Goal: Communication & Community: Answer question/provide support

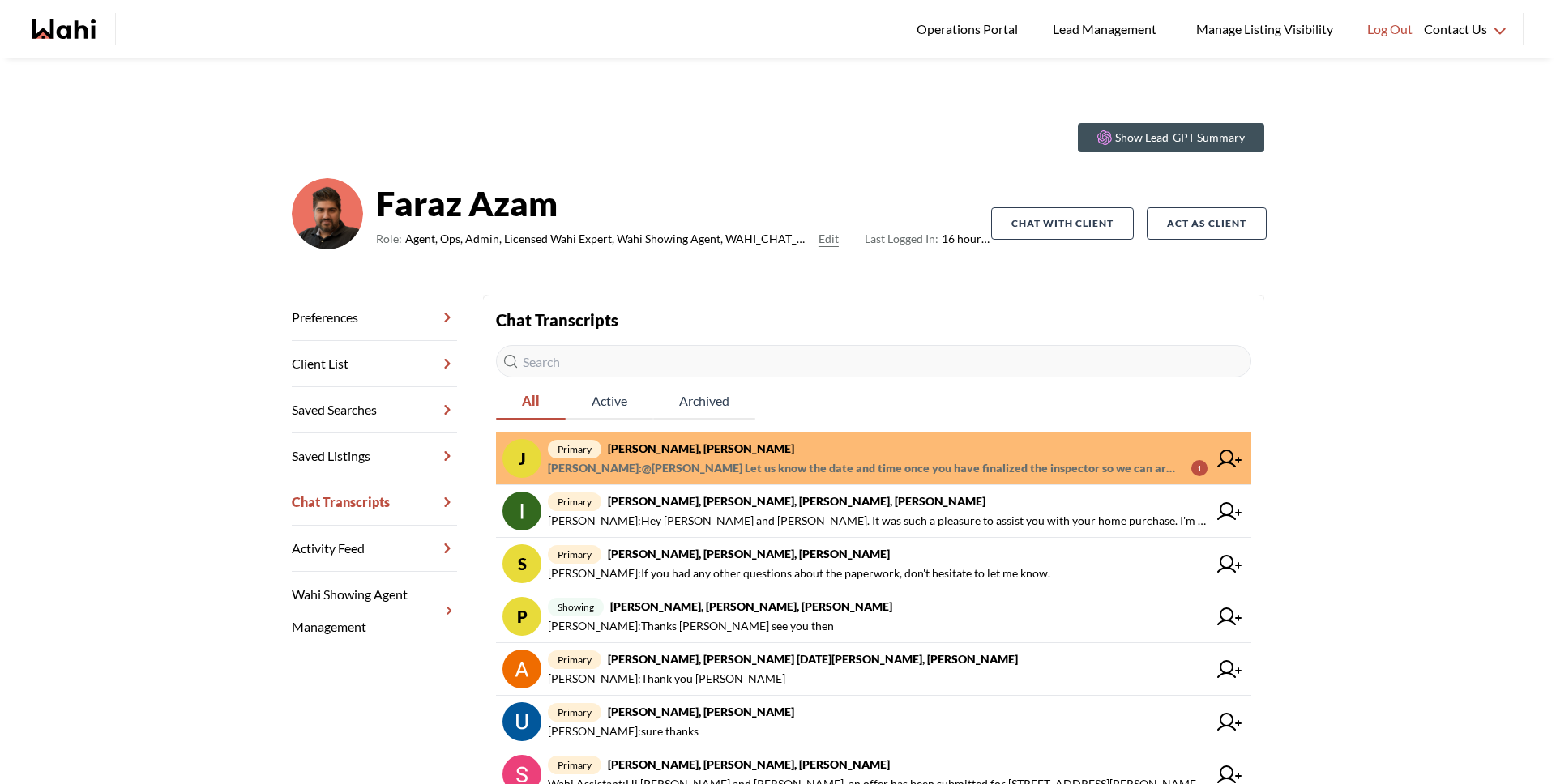
click at [686, 470] on span "[PERSON_NAME] : @[PERSON_NAME] Let us know the date and time once you have fina…" at bounding box center [863, 469] width 631 height 19
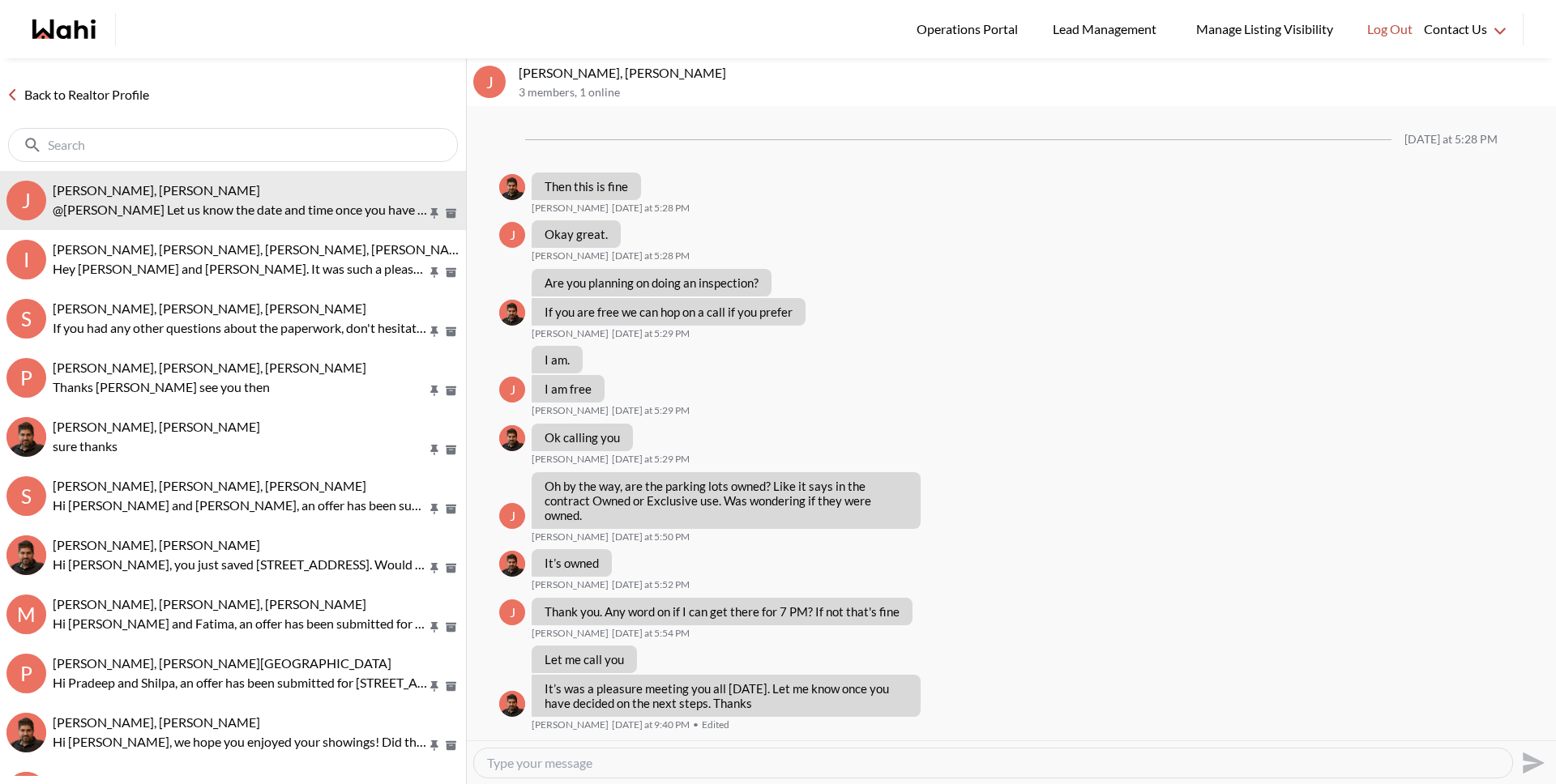
scroll to position [692, 0]
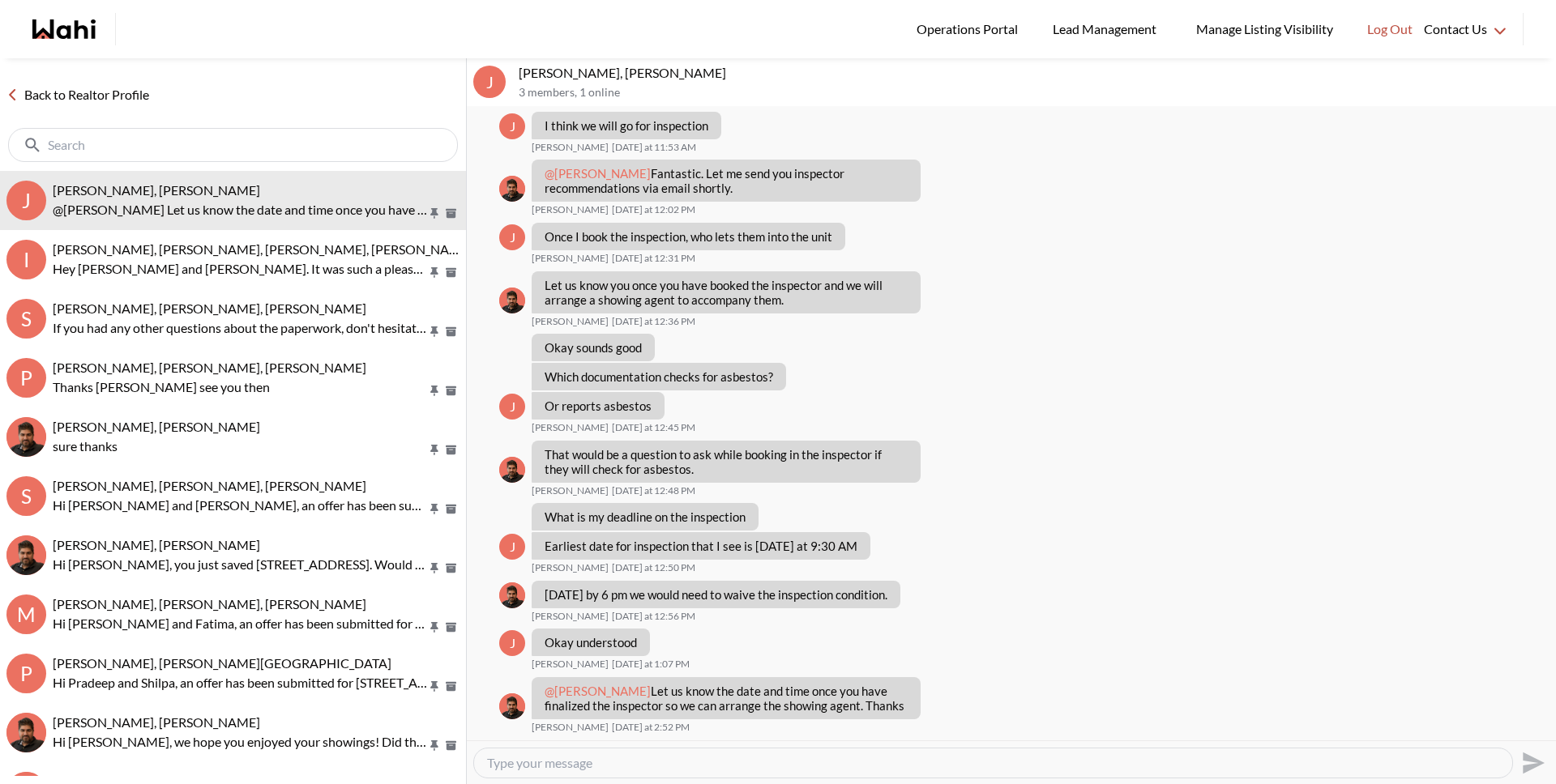
click at [88, 95] on link "Back to Realtor Profile" at bounding box center [77, 95] width 155 height 21
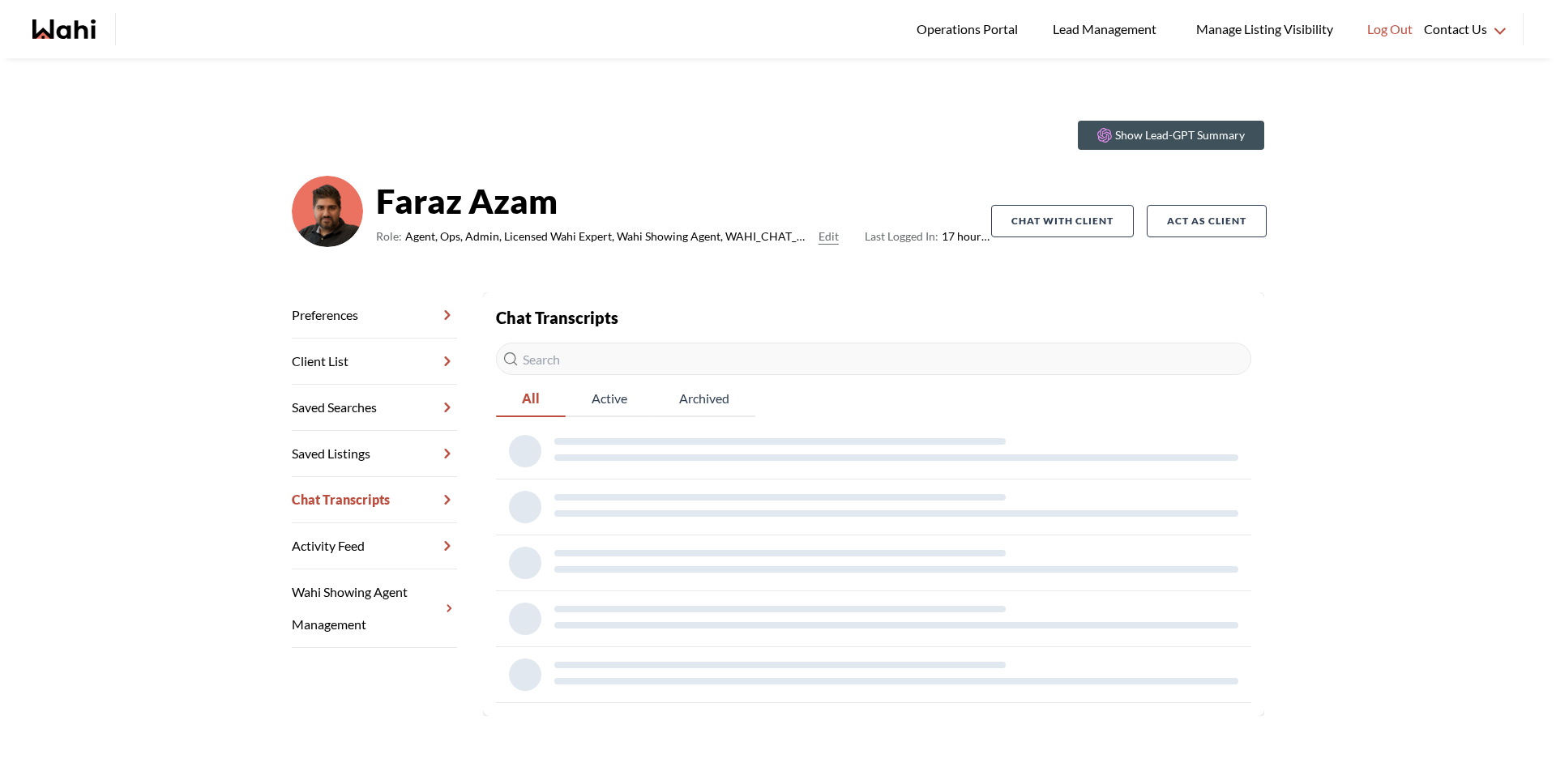
scroll to position [3, 0]
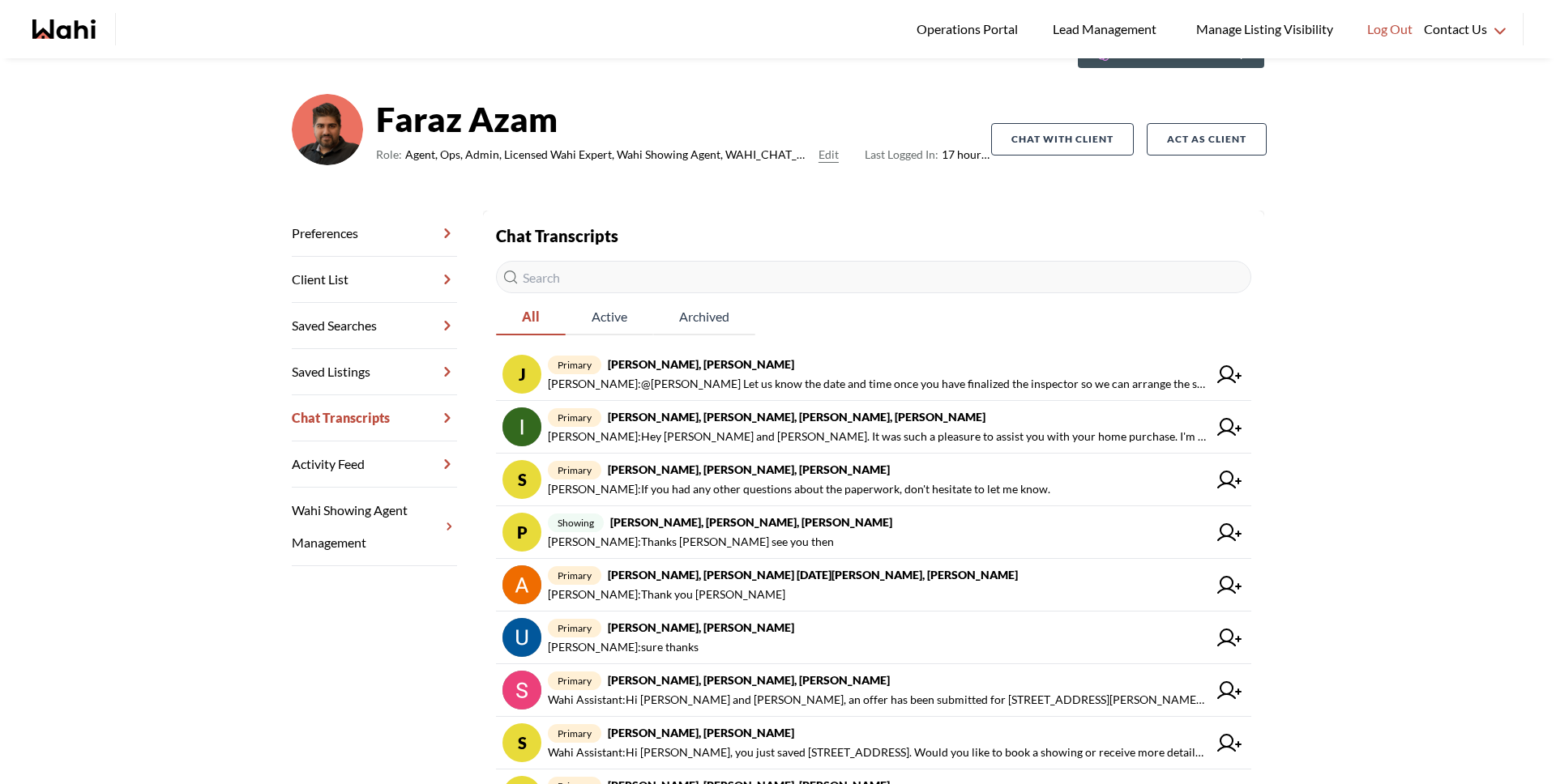
scroll to position [107, 0]
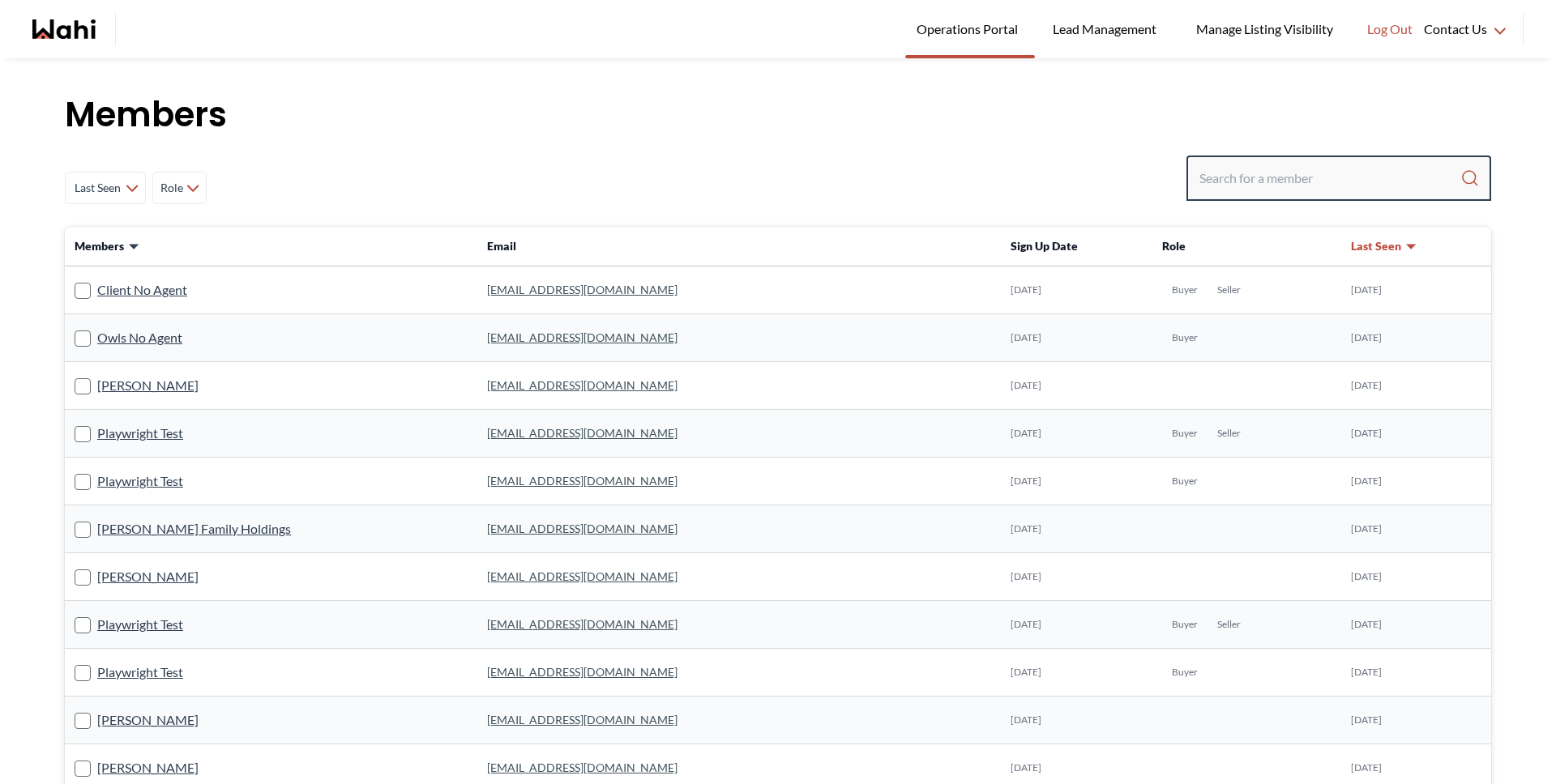
click at [1258, 176] on input "Search input" at bounding box center [1330, 178] width 261 height 29
type input "faraz"
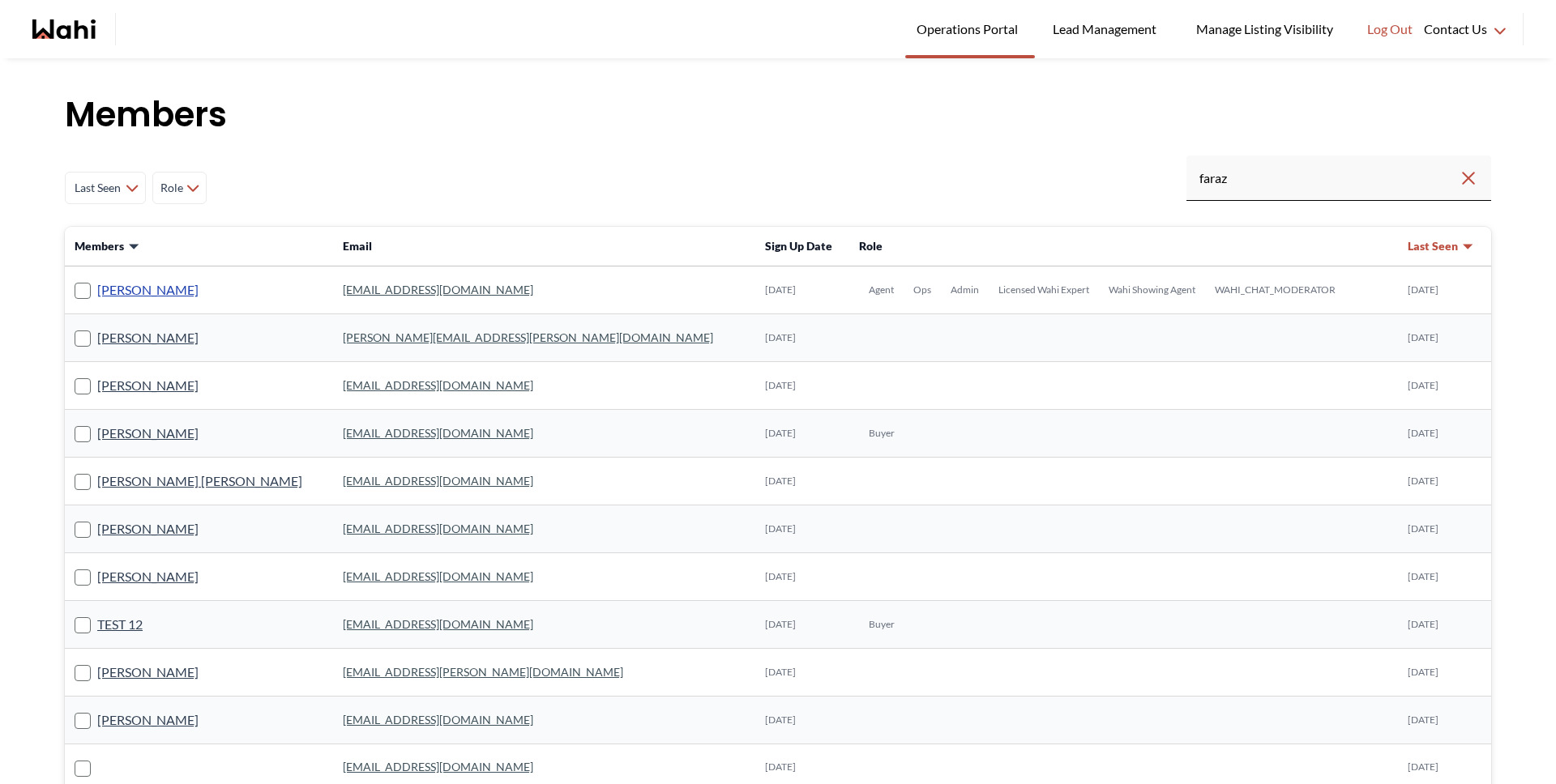
click at [116, 292] on link "[PERSON_NAME]" at bounding box center [148, 290] width 101 height 21
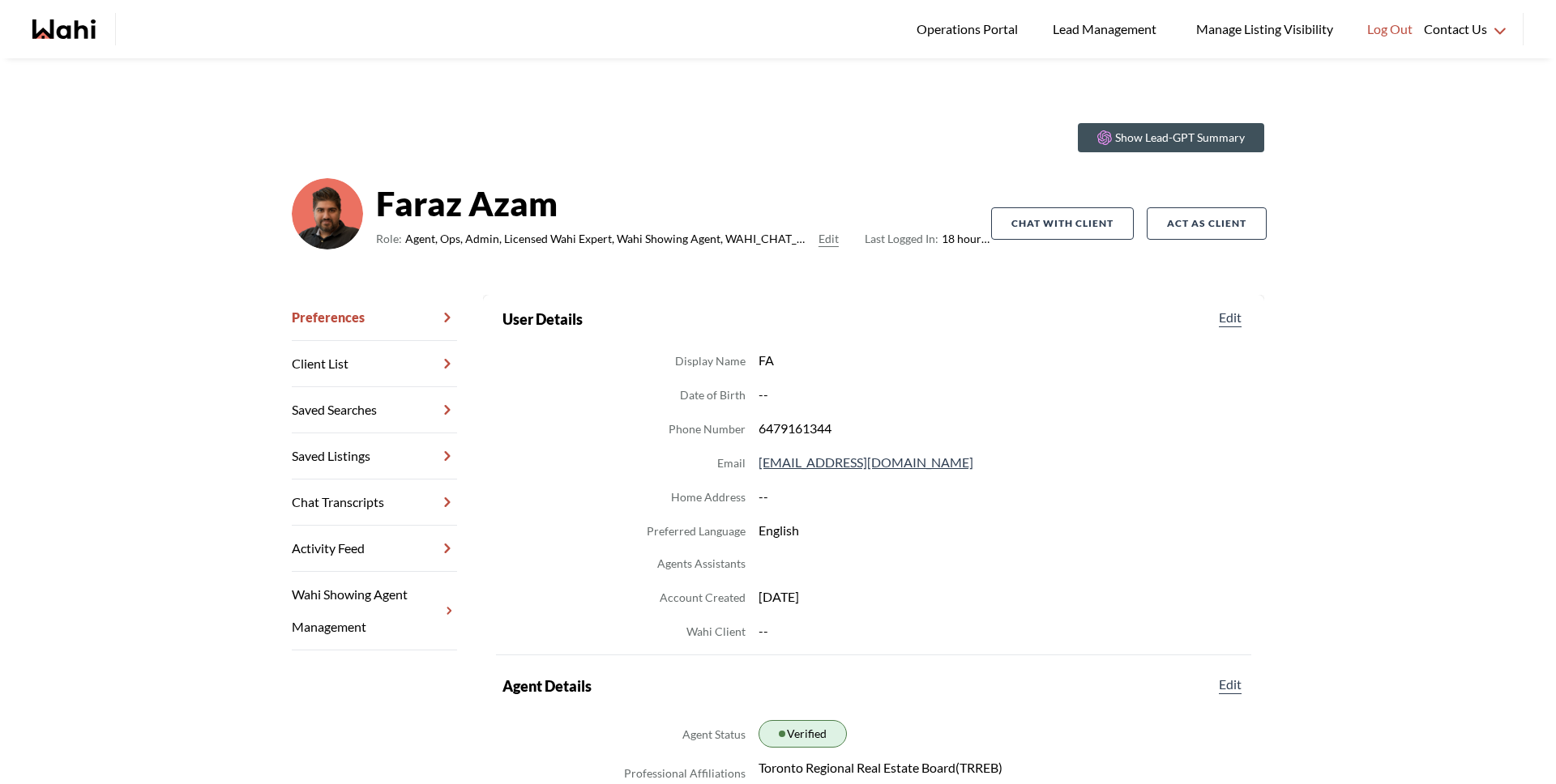
click at [331, 517] on link "Chat Transcripts" at bounding box center [373, 502] width 165 height 46
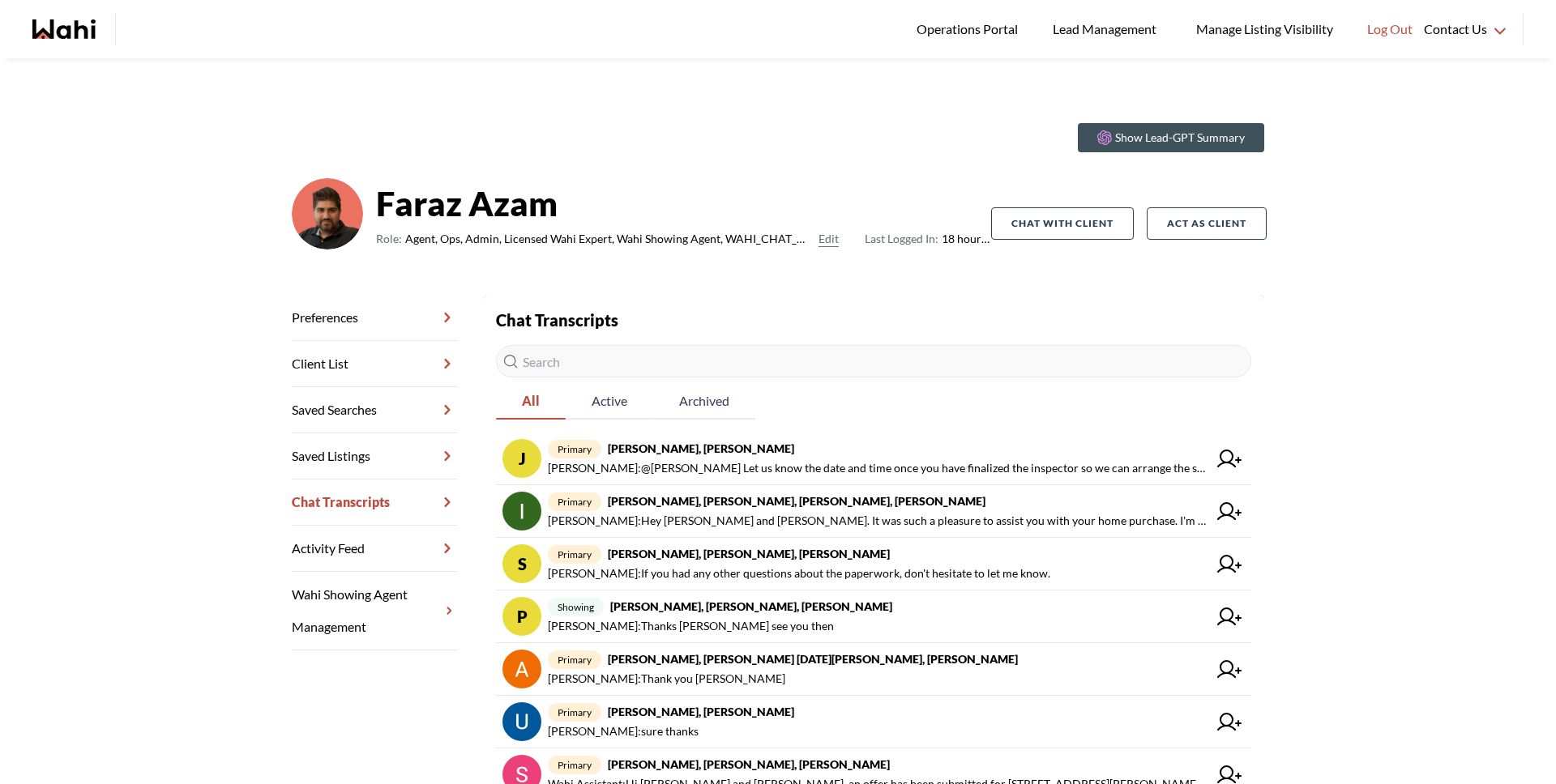
click at [652, 353] on input "text" at bounding box center [873, 362] width 755 height 33
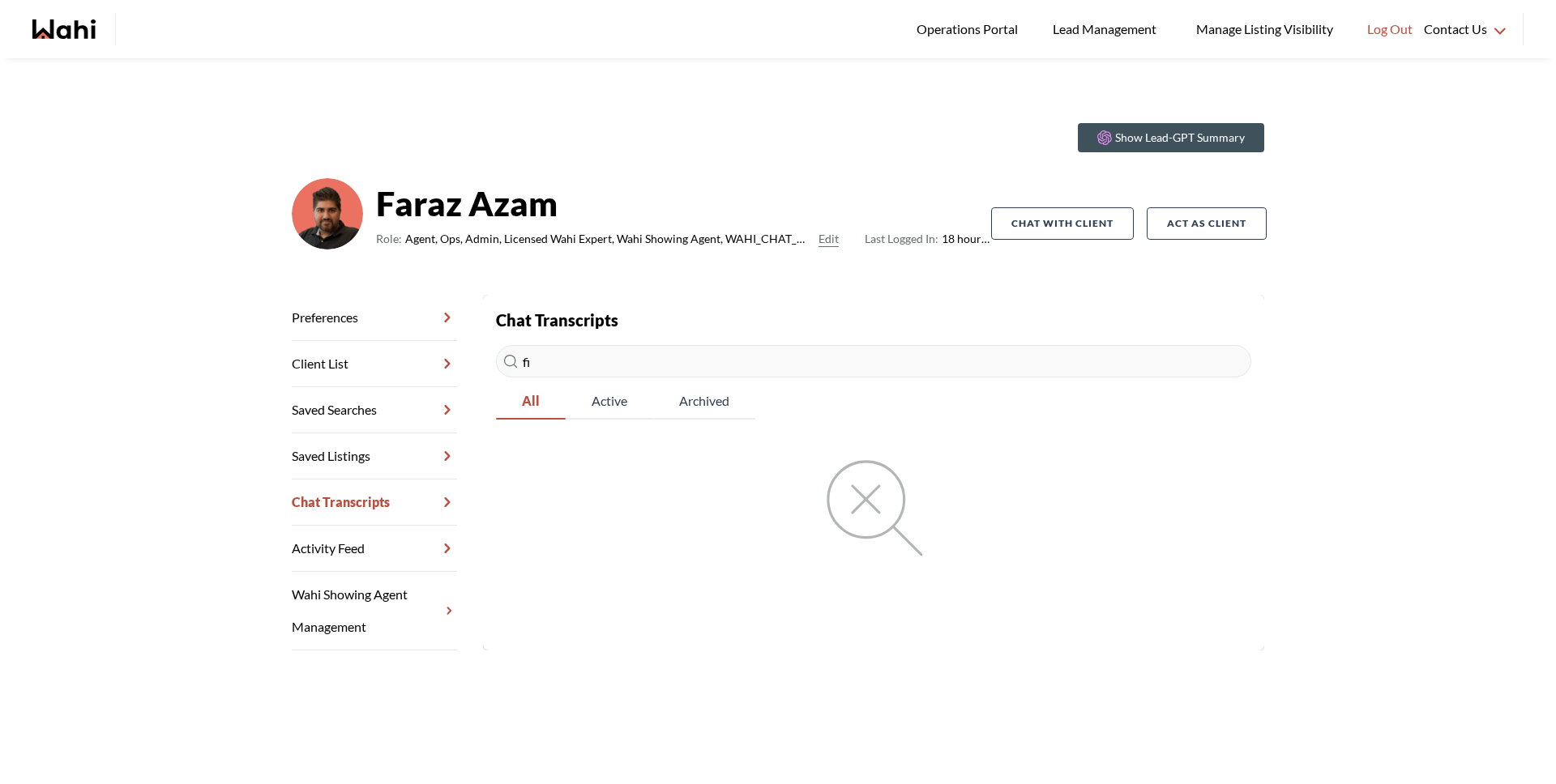
type input "f"
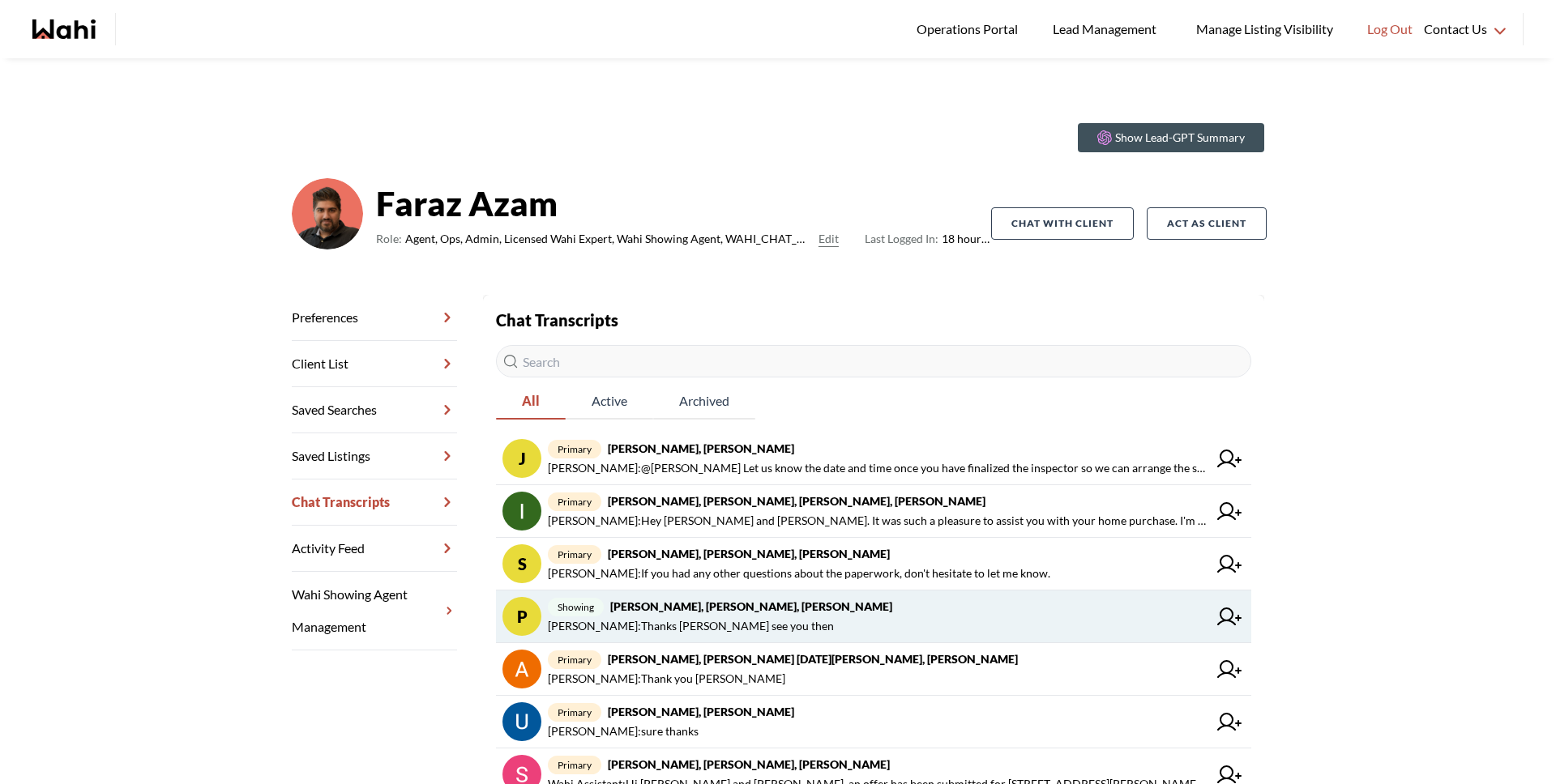
click at [720, 627] on span "[PERSON_NAME] : Thanks [PERSON_NAME] see you then" at bounding box center [691, 626] width 287 height 19
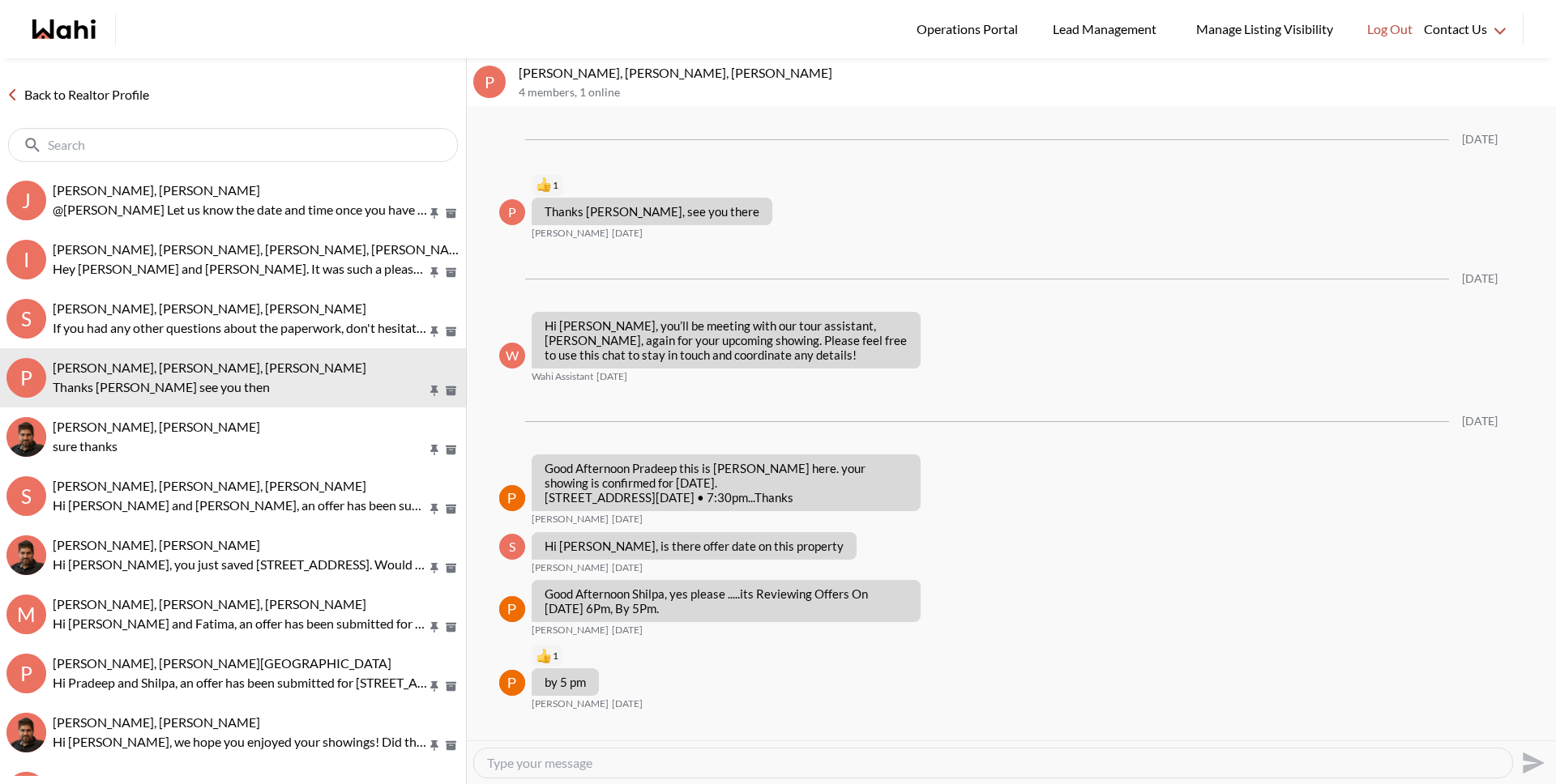
scroll to position [2366, 0]
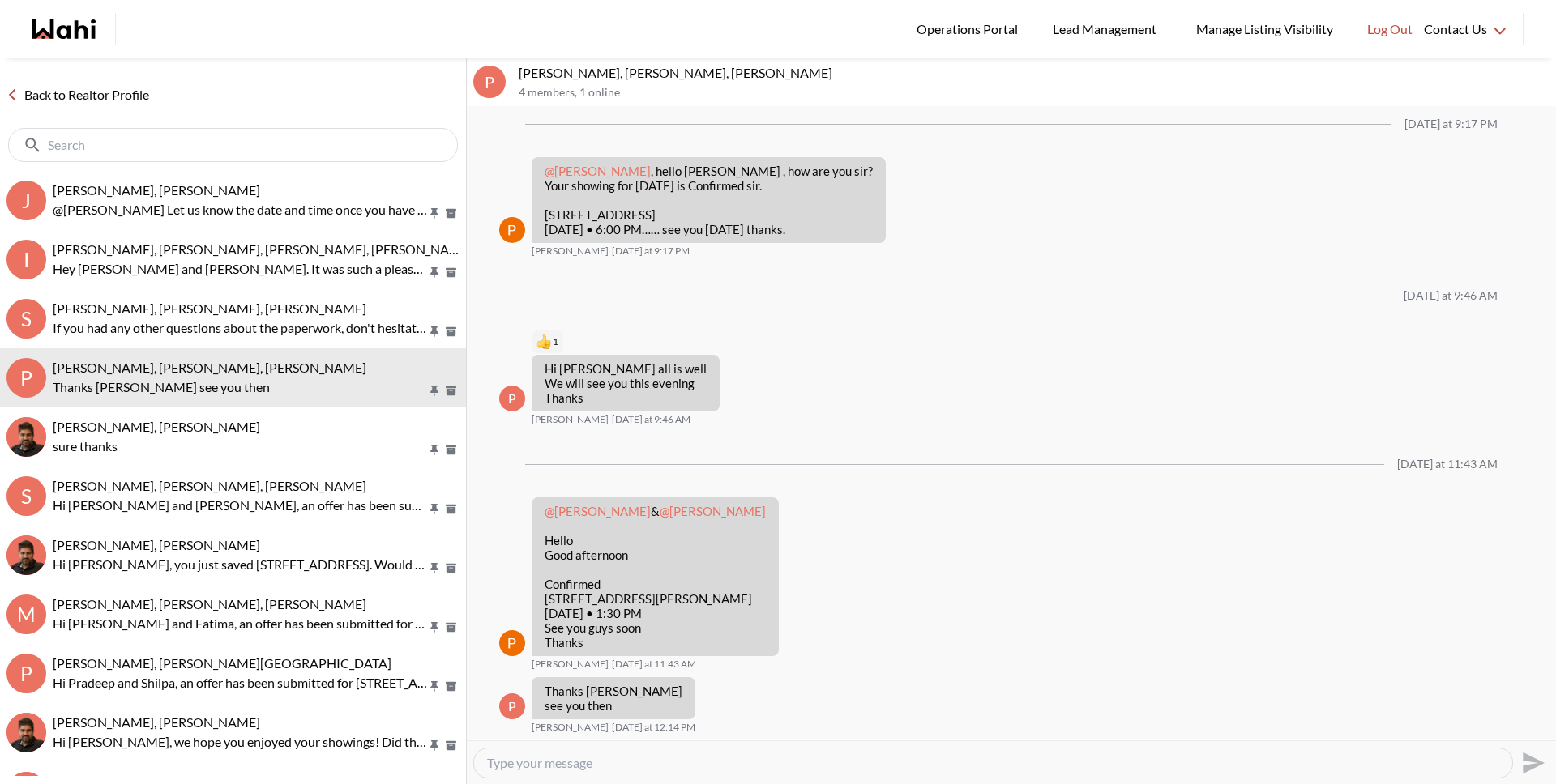
click at [94, 100] on link "Back to Realtor Profile" at bounding box center [77, 95] width 155 height 21
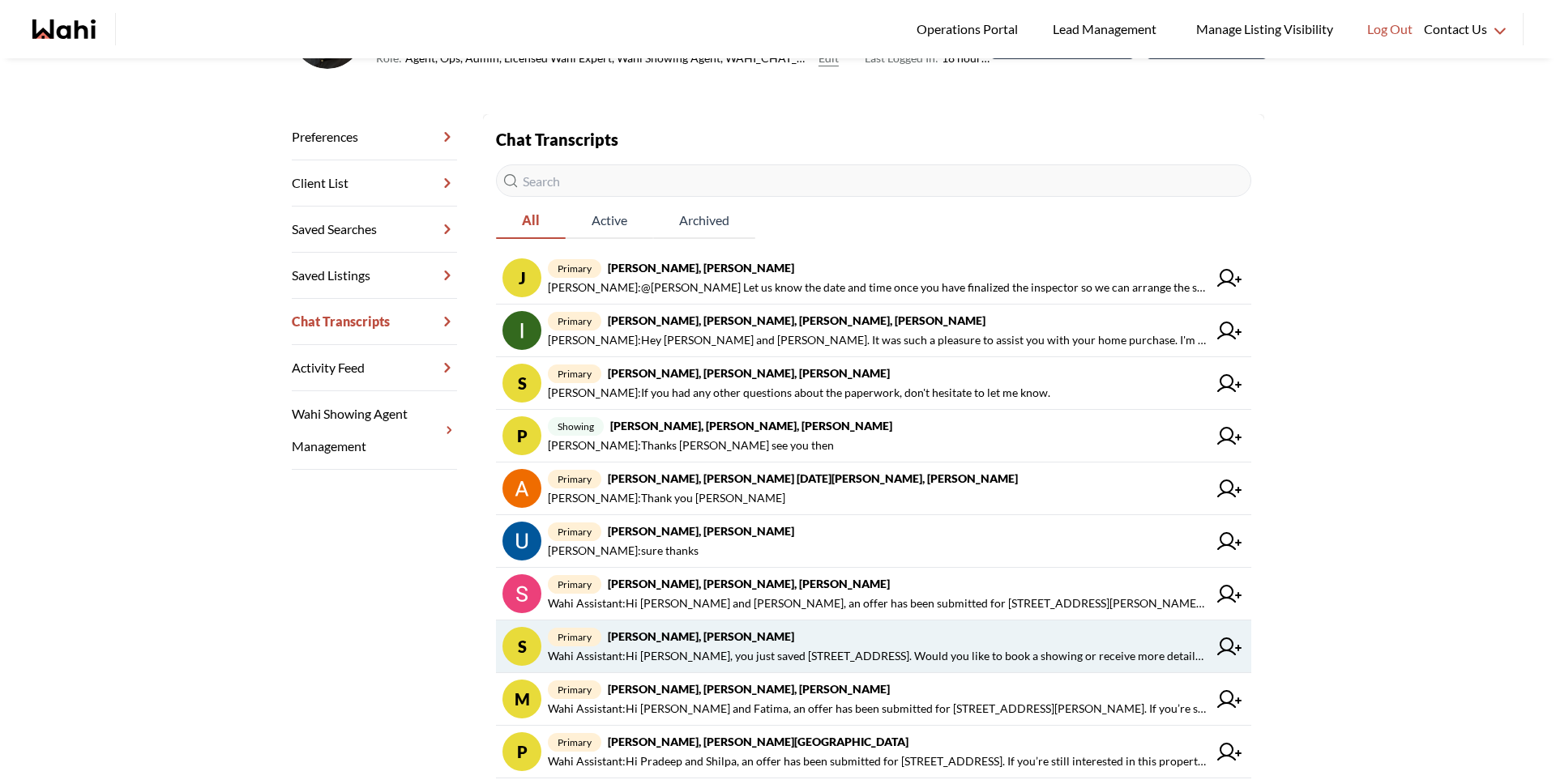
scroll to position [195, 0]
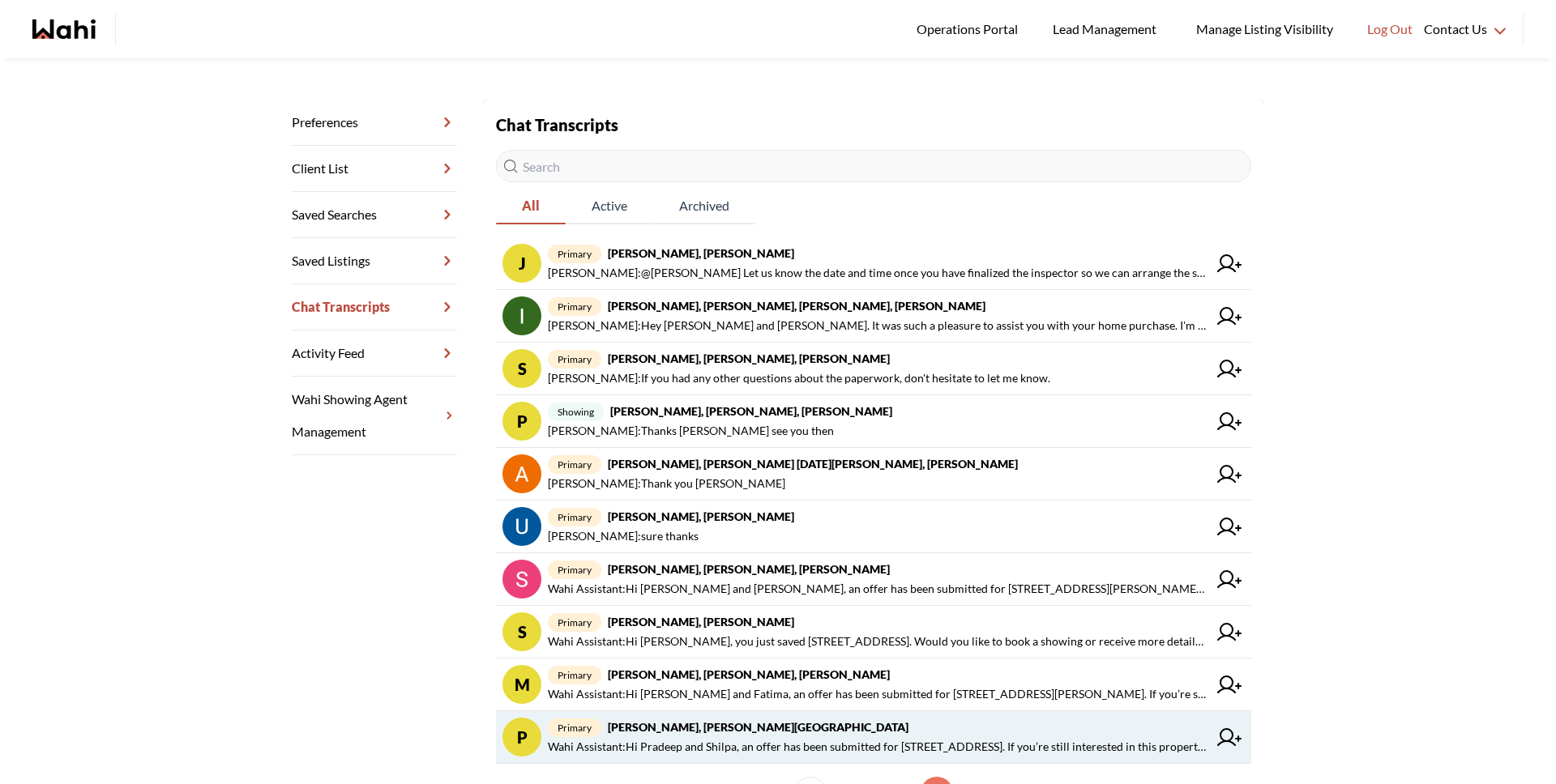
click at [720, 723] on strong "[PERSON_NAME], [PERSON_NAME][GEOGRAPHIC_DATA]" at bounding box center [758, 727] width 301 height 14
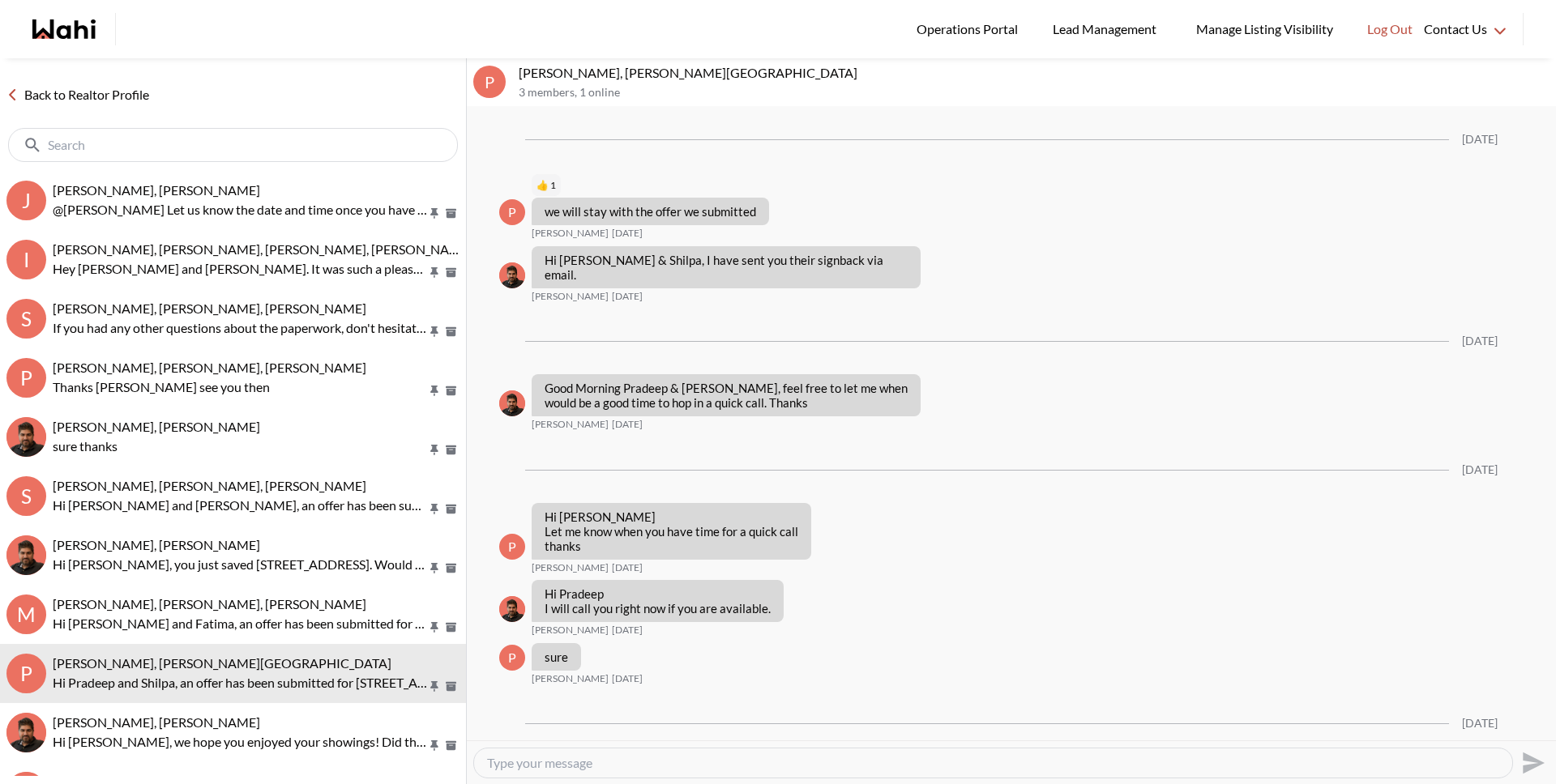
scroll to position [2158, 0]
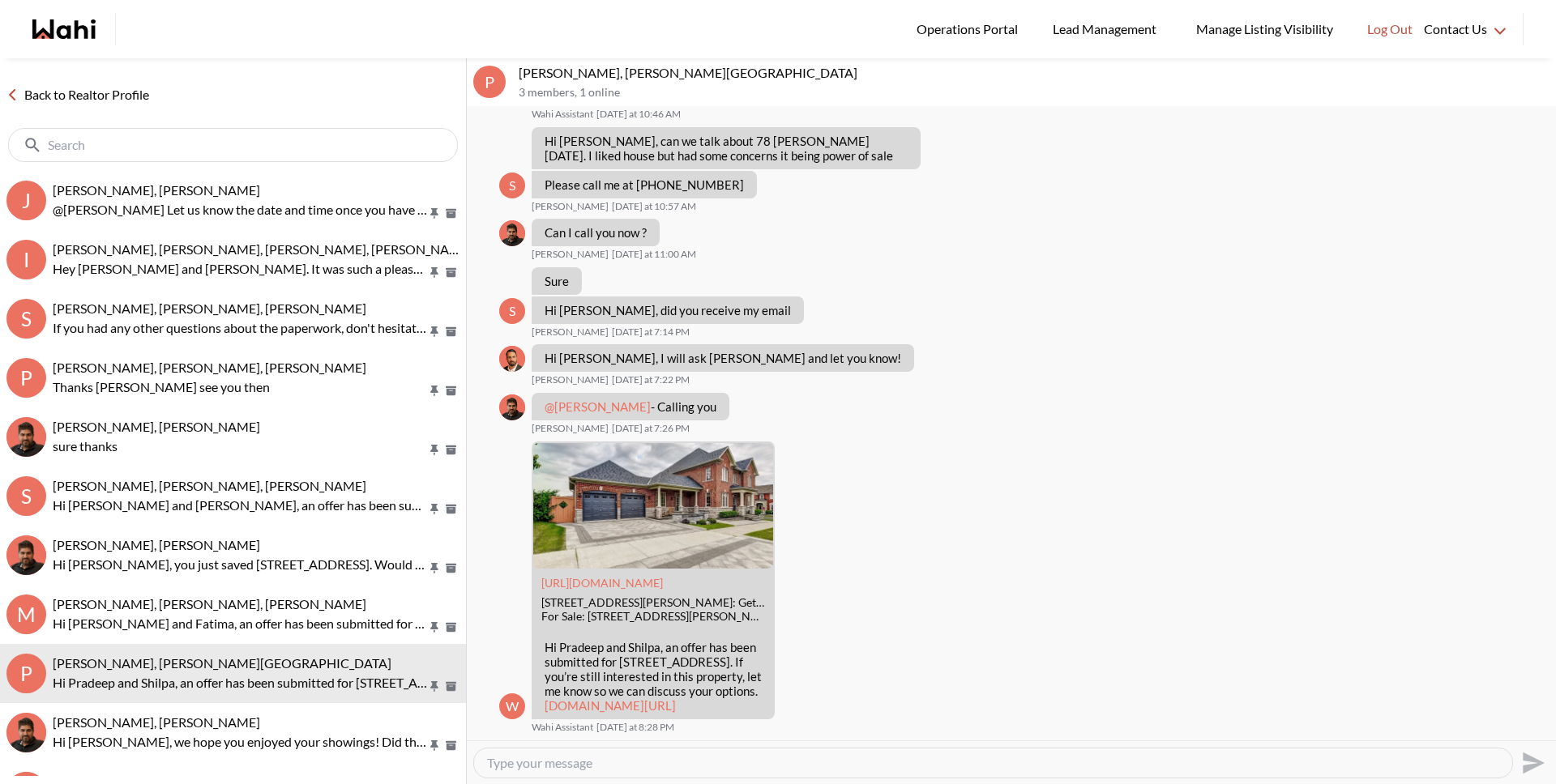
click at [99, 89] on link "Back to Realtor Profile" at bounding box center [77, 95] width 155 height 21
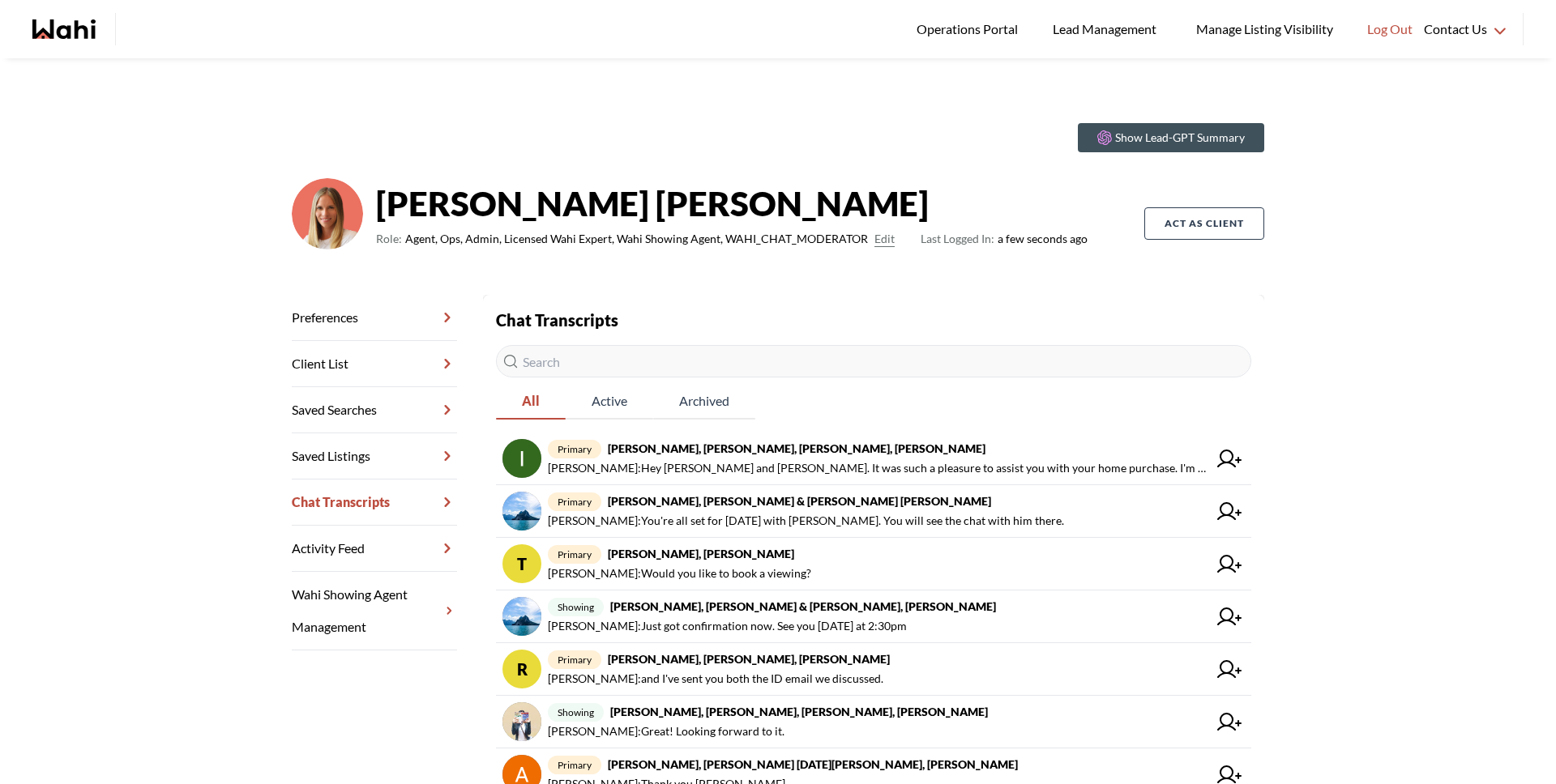
click at [657, 370] on input "text" at bounding box center [873, 362] width 755 height 33
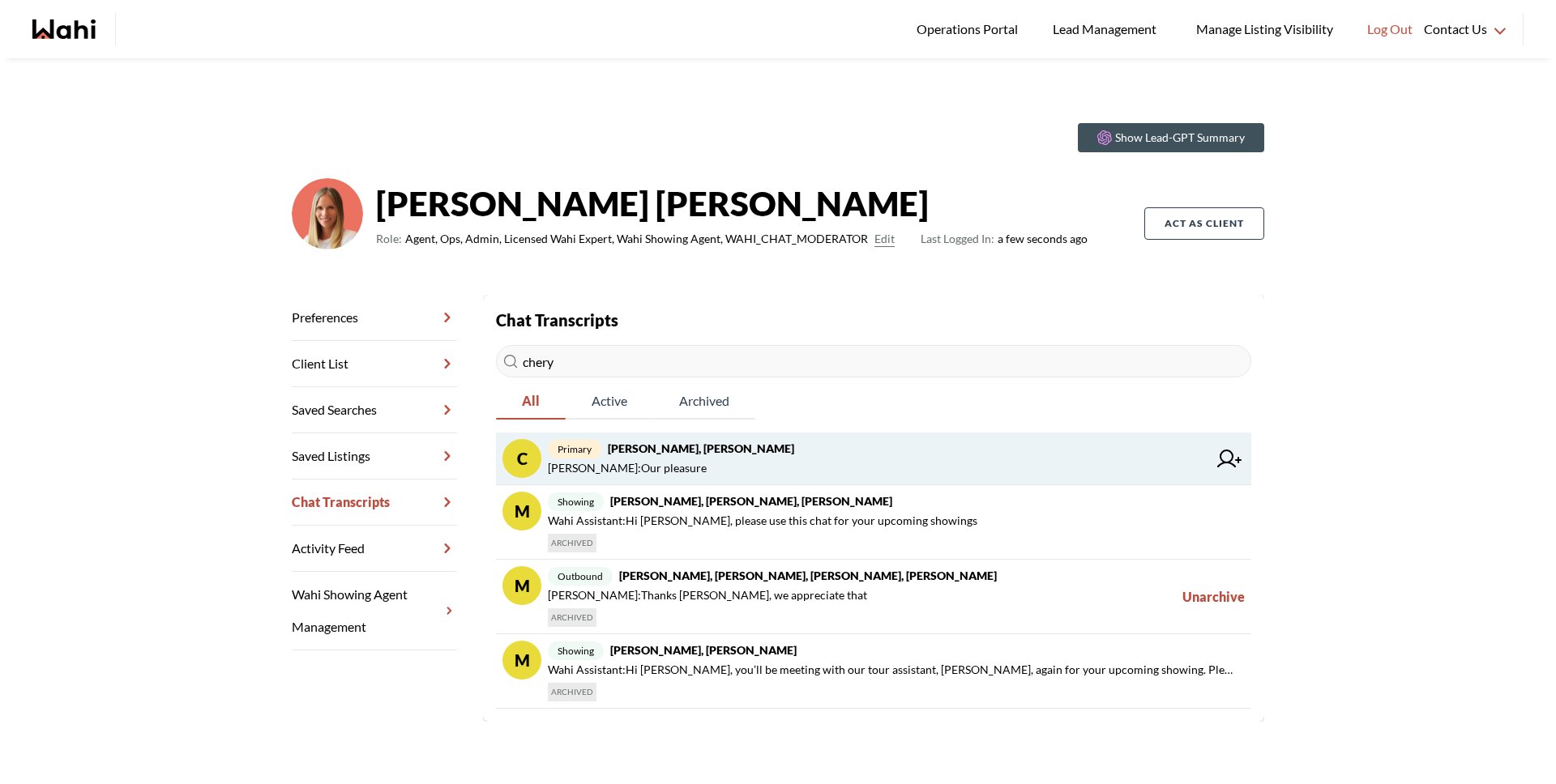
type input "chery"
click at [751, 457] on span "primary Cheryl Zanetti, Michelle" at bounding box center [878, 448] width 660 height 19
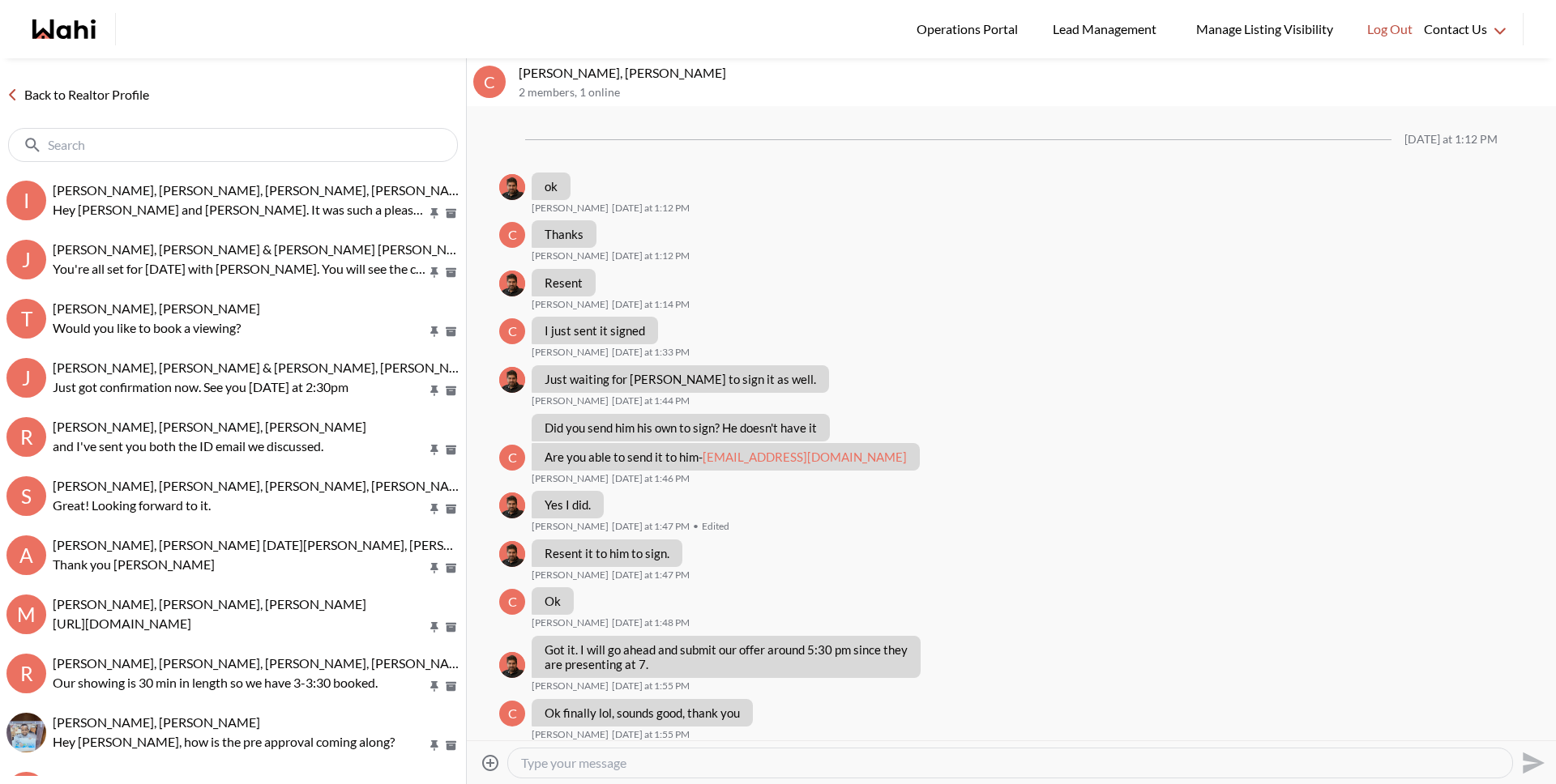
scroll to position [696, 0]
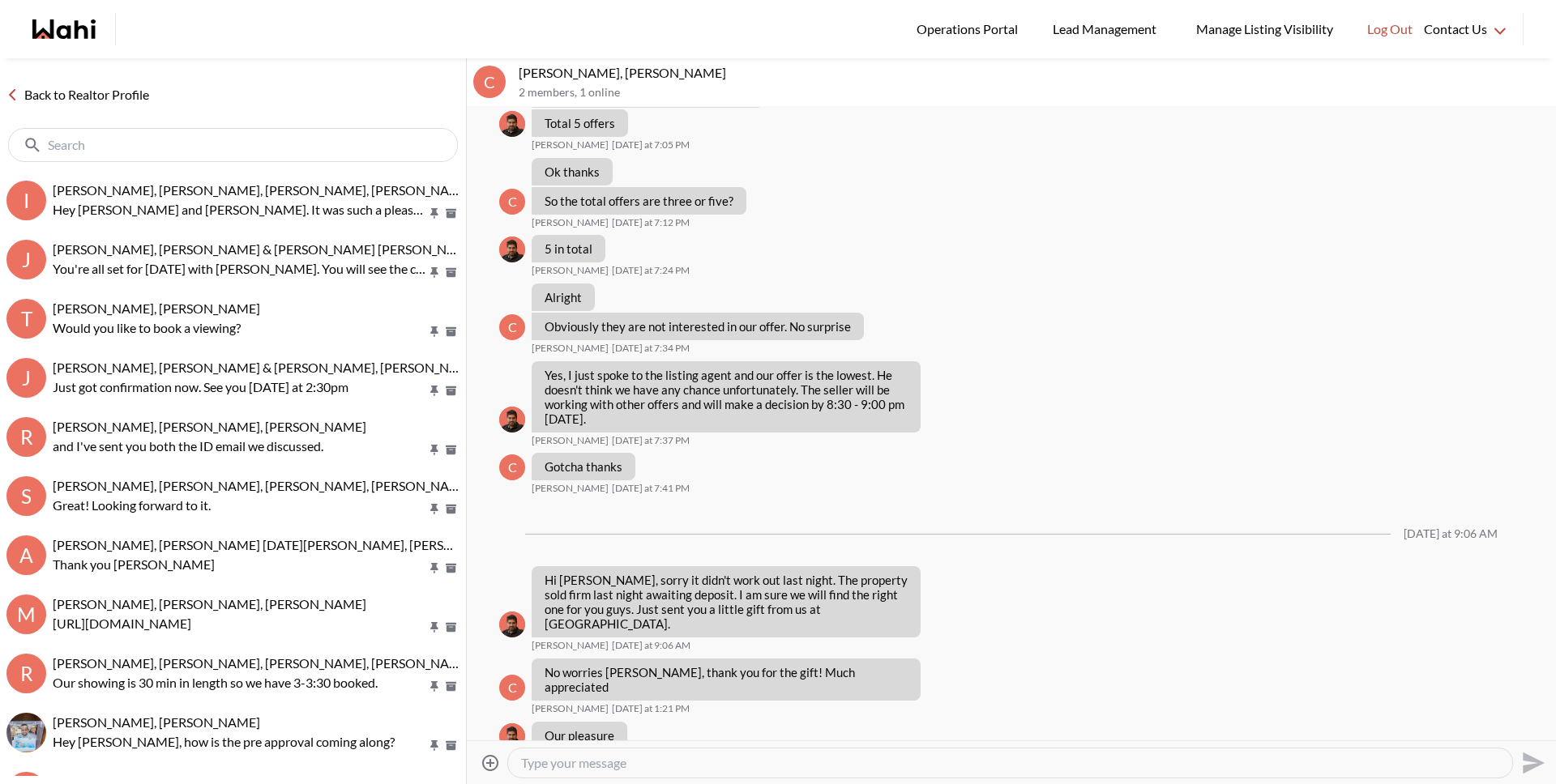
click at [735, 760] on textarea "Type your message" at bounding box center [1010, 763] width 978 height 16
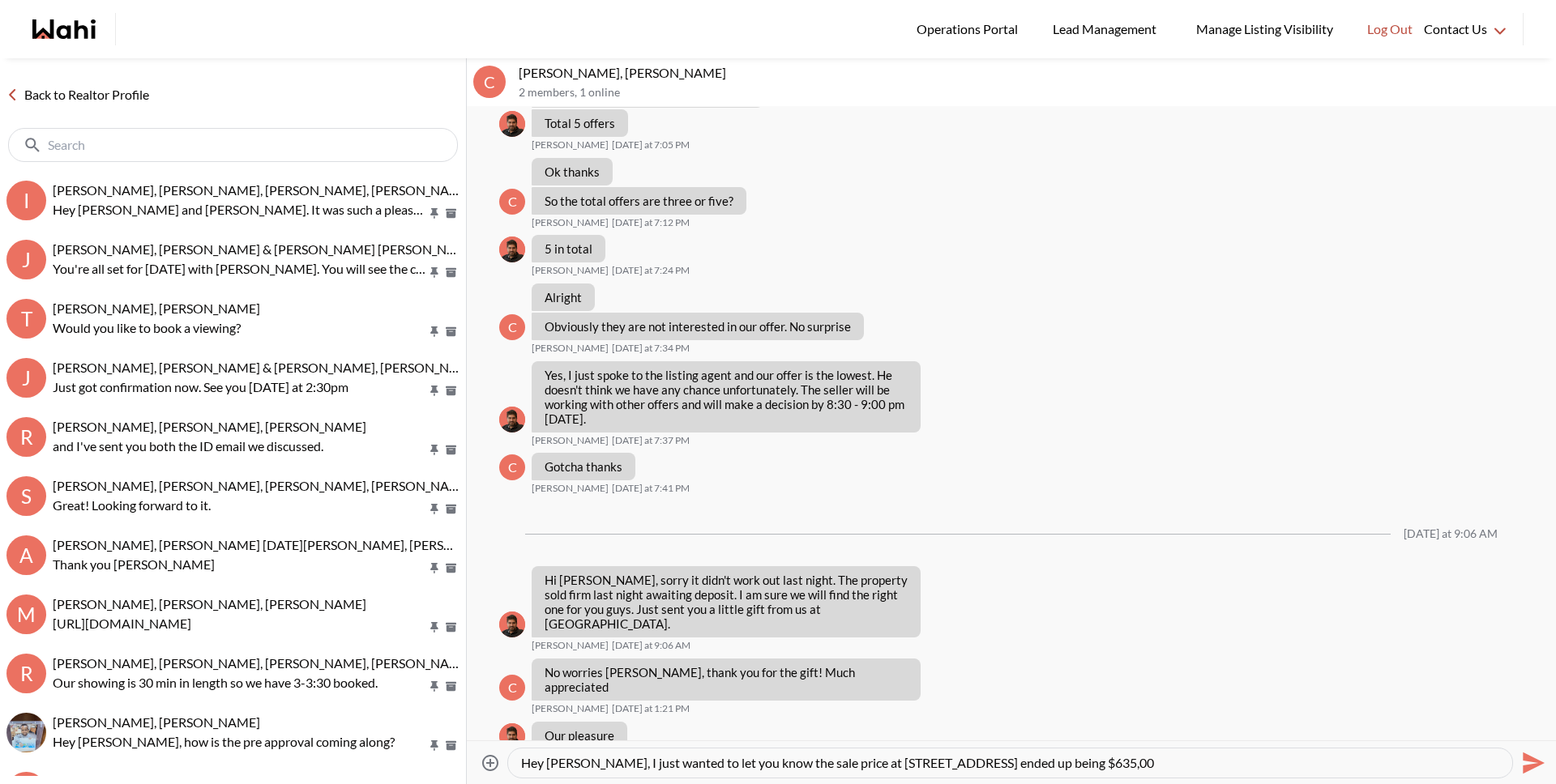
type textarea "Hey Sheryl, I just wanted to let you know the sale price at 2230 Lakeshore Blvd…"
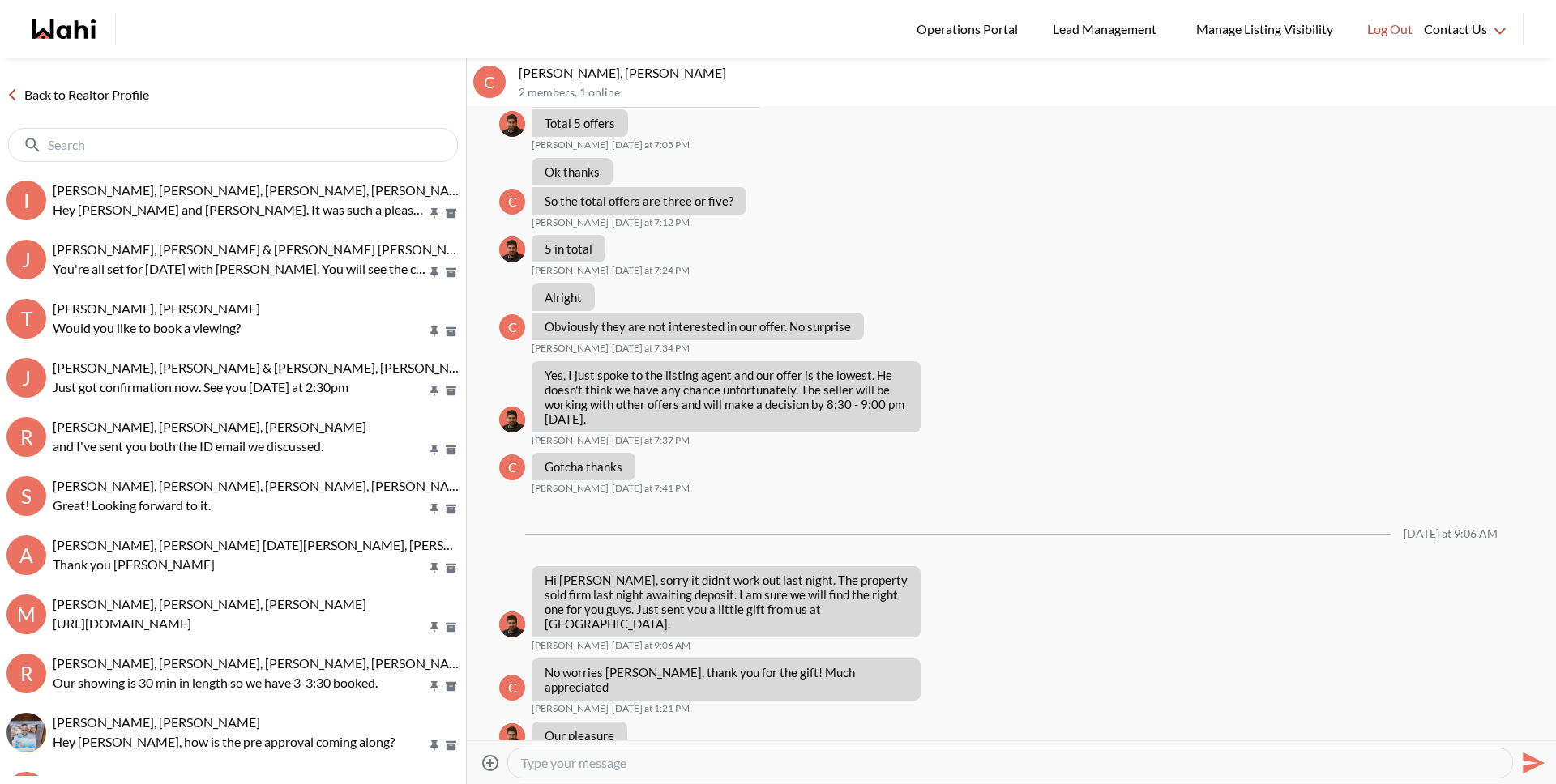
scroll to position [825, 0]
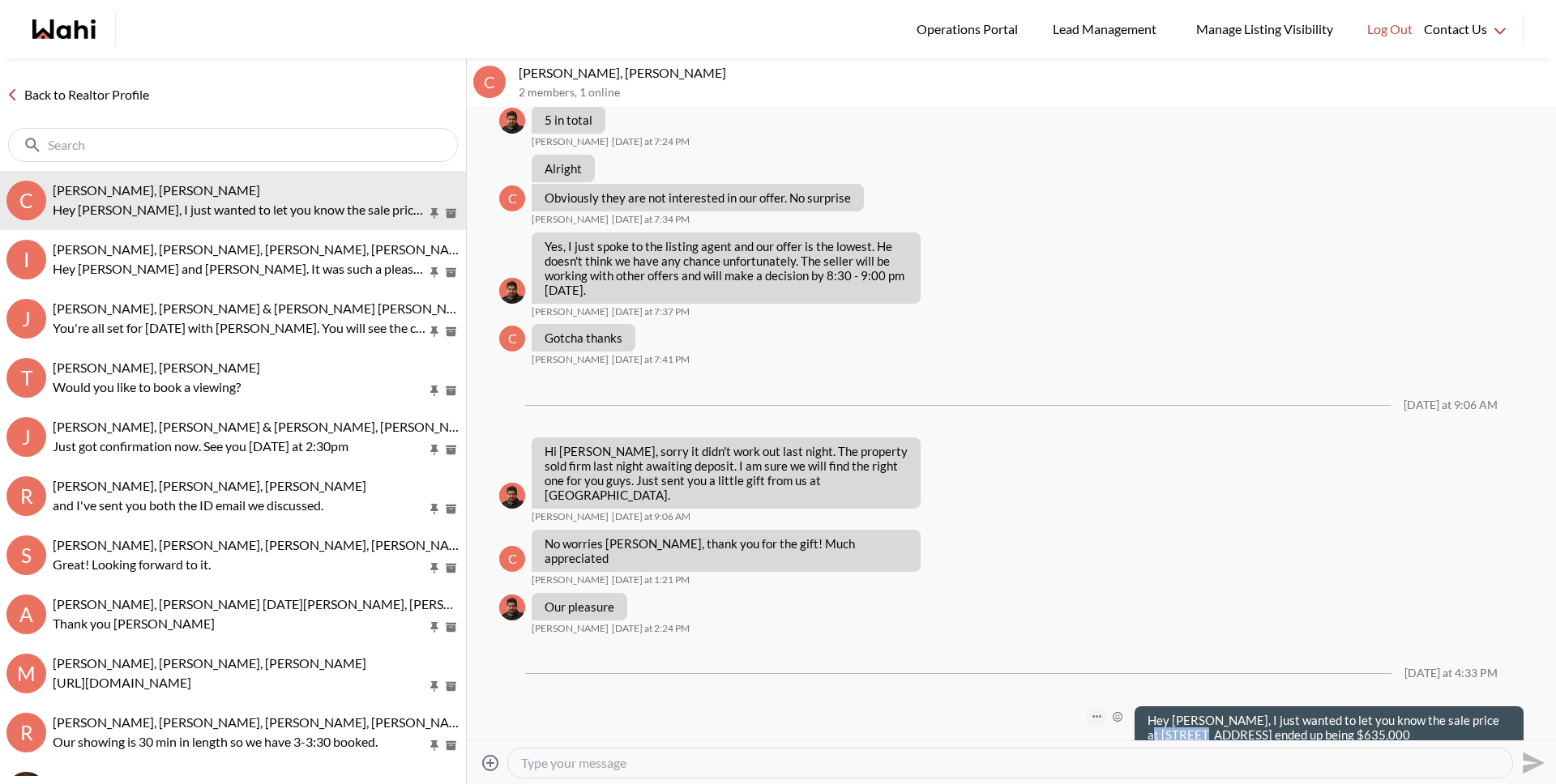
click at [1089, 707] on button "Open Message Actions Menu" at bounding box center [1097, 717] width 21 height 21
click at [1014, 634] on button "Edit Message" at bounding box center [1030, 634] width 129 height 29
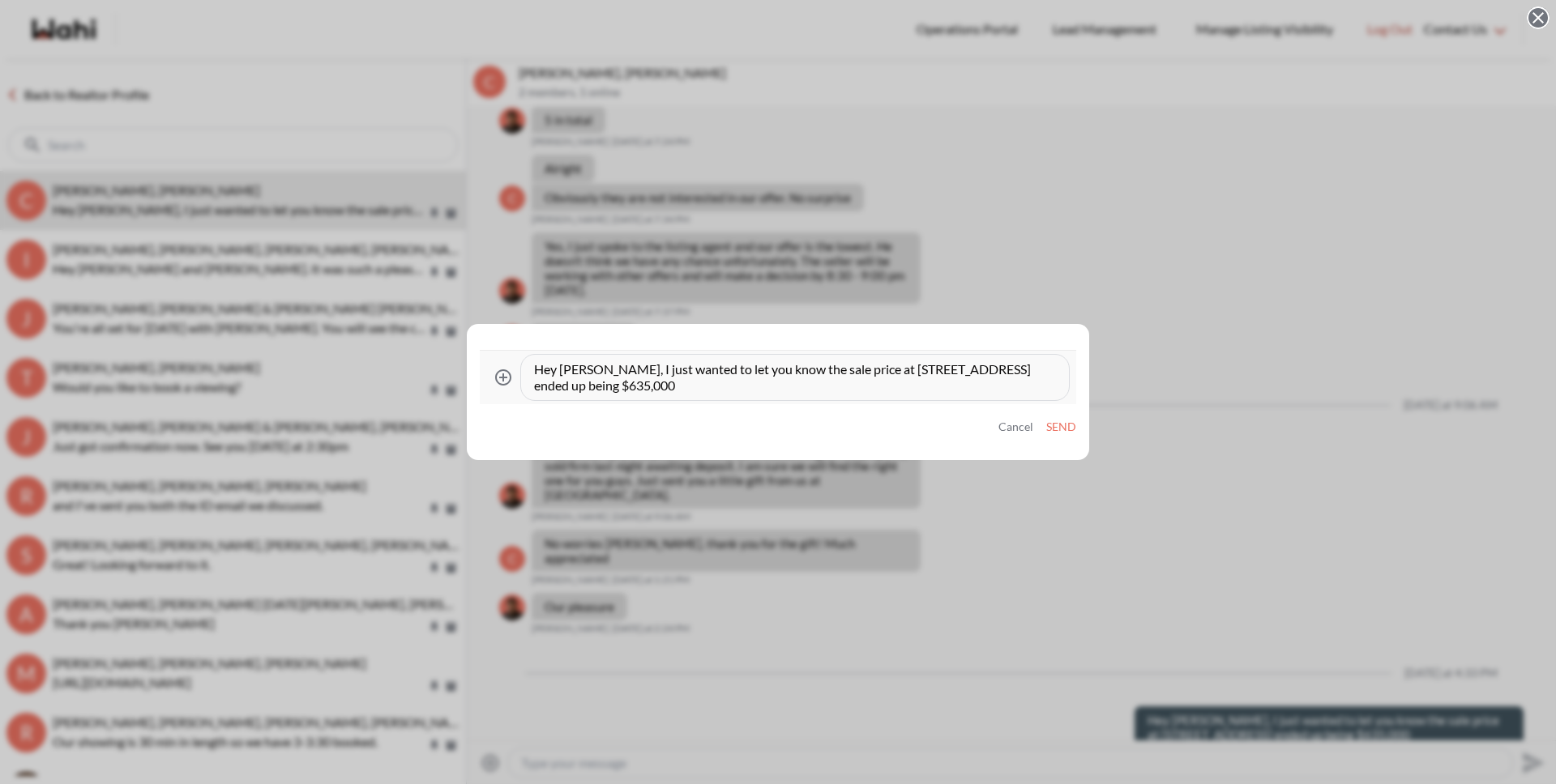
click at [570, 368] on textarea "Hey Sheryl, I just wanted to let you know the sale price at 2230 Lakeshore Blvd…" at bounding box center [795, 378] width 522 height 33
type textarea "Hey Cheryl, I just wanted to let you know the sale price at 2230 Lakeshore Blvd…"
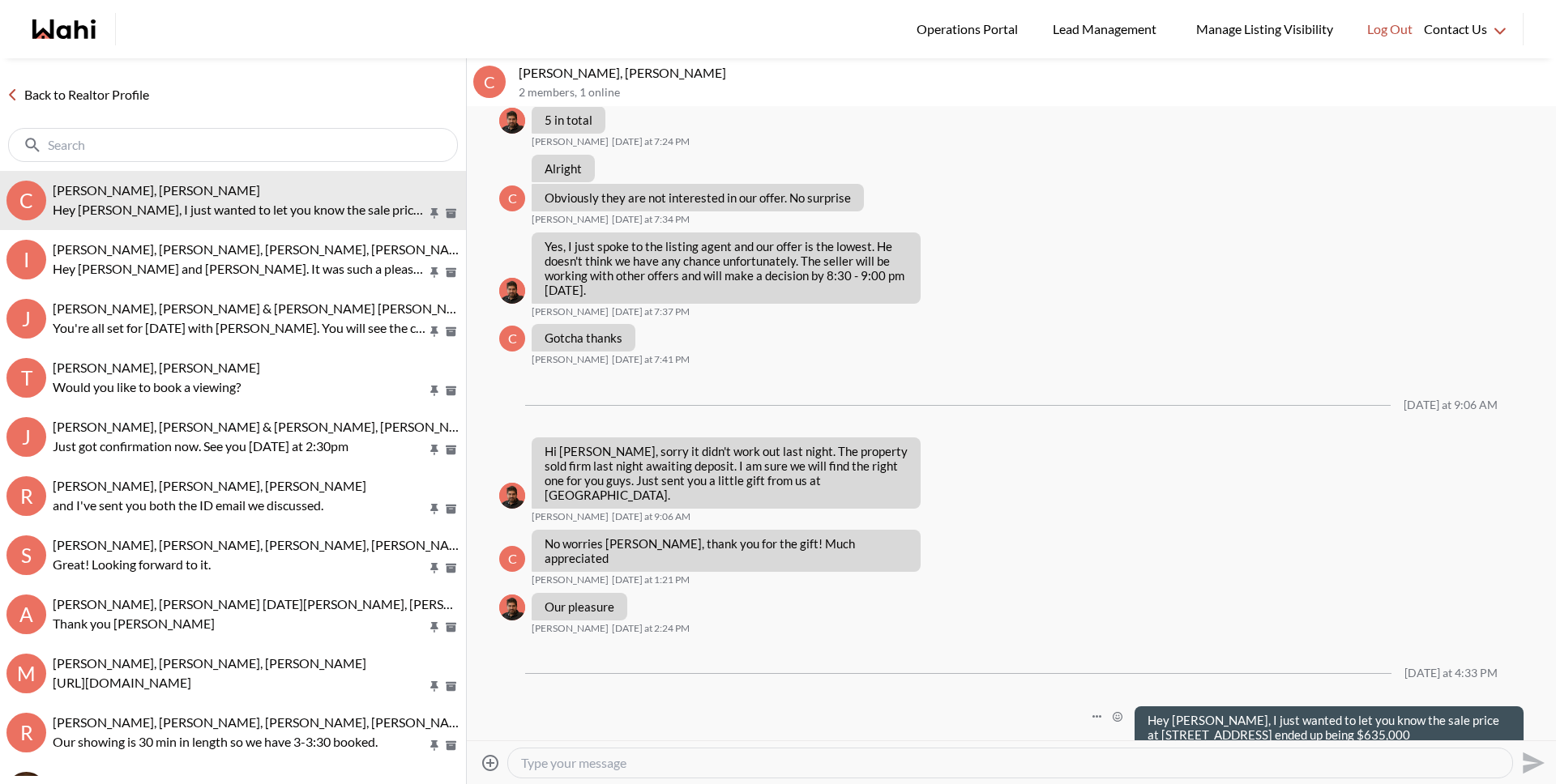
click at [56, 91] on link "Back to Realtor Profile" at bounding box center [77, 95] width 155 height 21
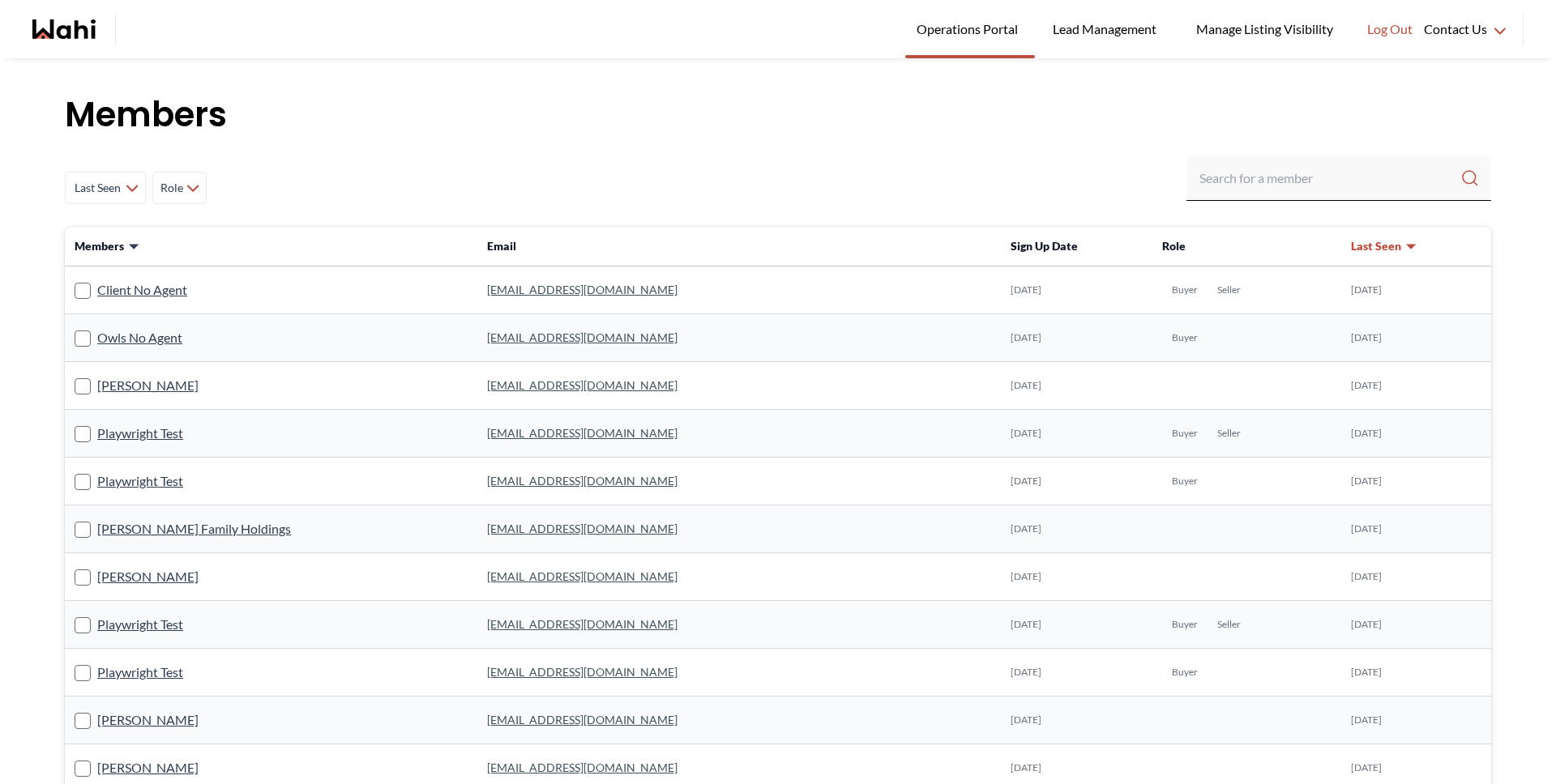
click at [1229, 207] on div "Last Seen Less day than 1 day ago 1 day ago - 3 days ago 3 days ago - 1 week ag…" at bounding box center [778, 187] width 1427 height 65
click at [1230, 196] on div at bounding box center [1339, 177] width 305 height 45
click at [1237, 182] on input "Search input" at bounding box center [1330, 178] width 261 height 29
paste input "fitim_tt@hotmail.com"
type input "fitim_tt@hotmail.com"
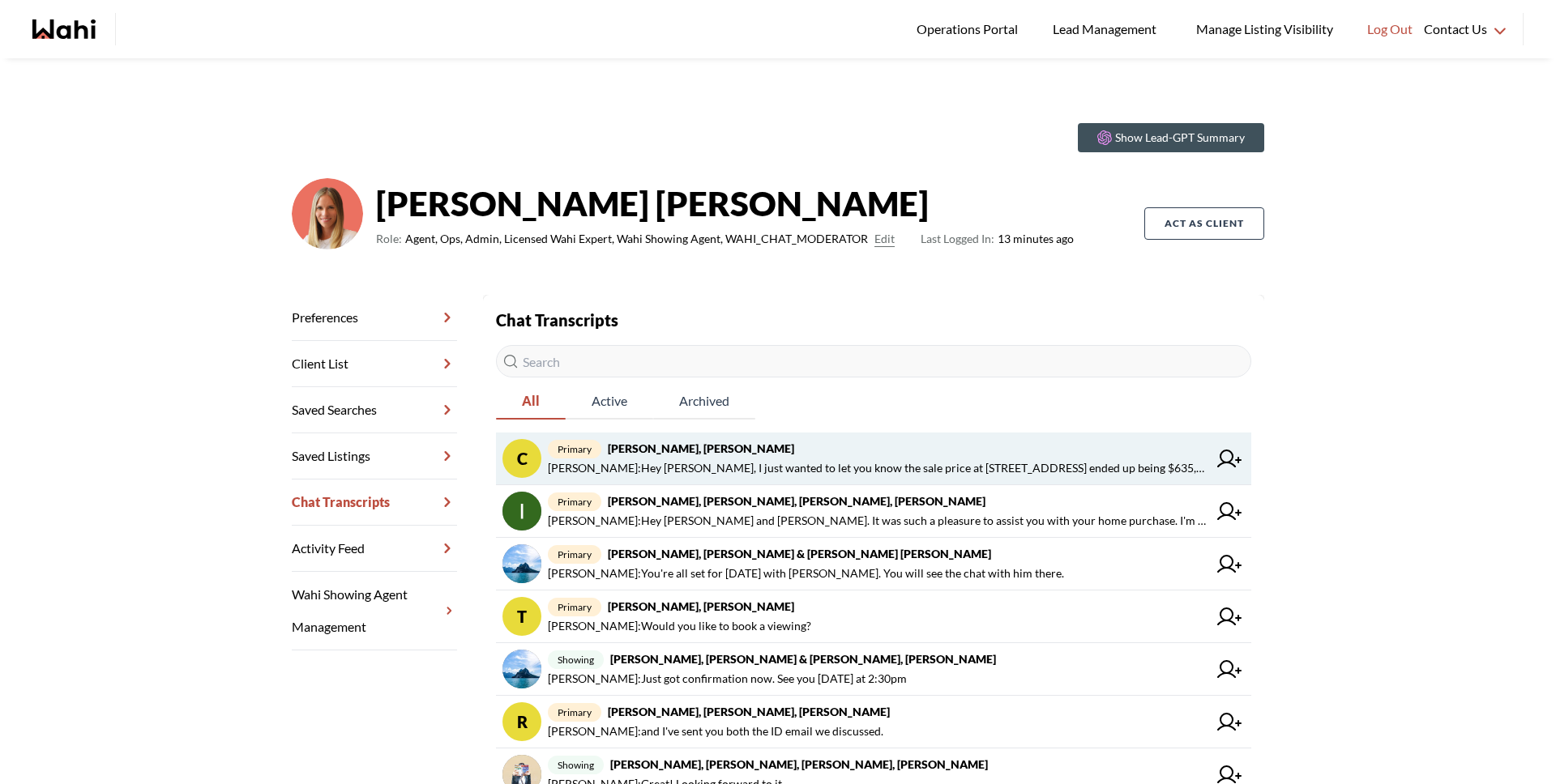
click at [608, 448] on strong "[PERSON_NAME], [PERSON_NAME]" at bounding box center [700, 448] width 186 height 14
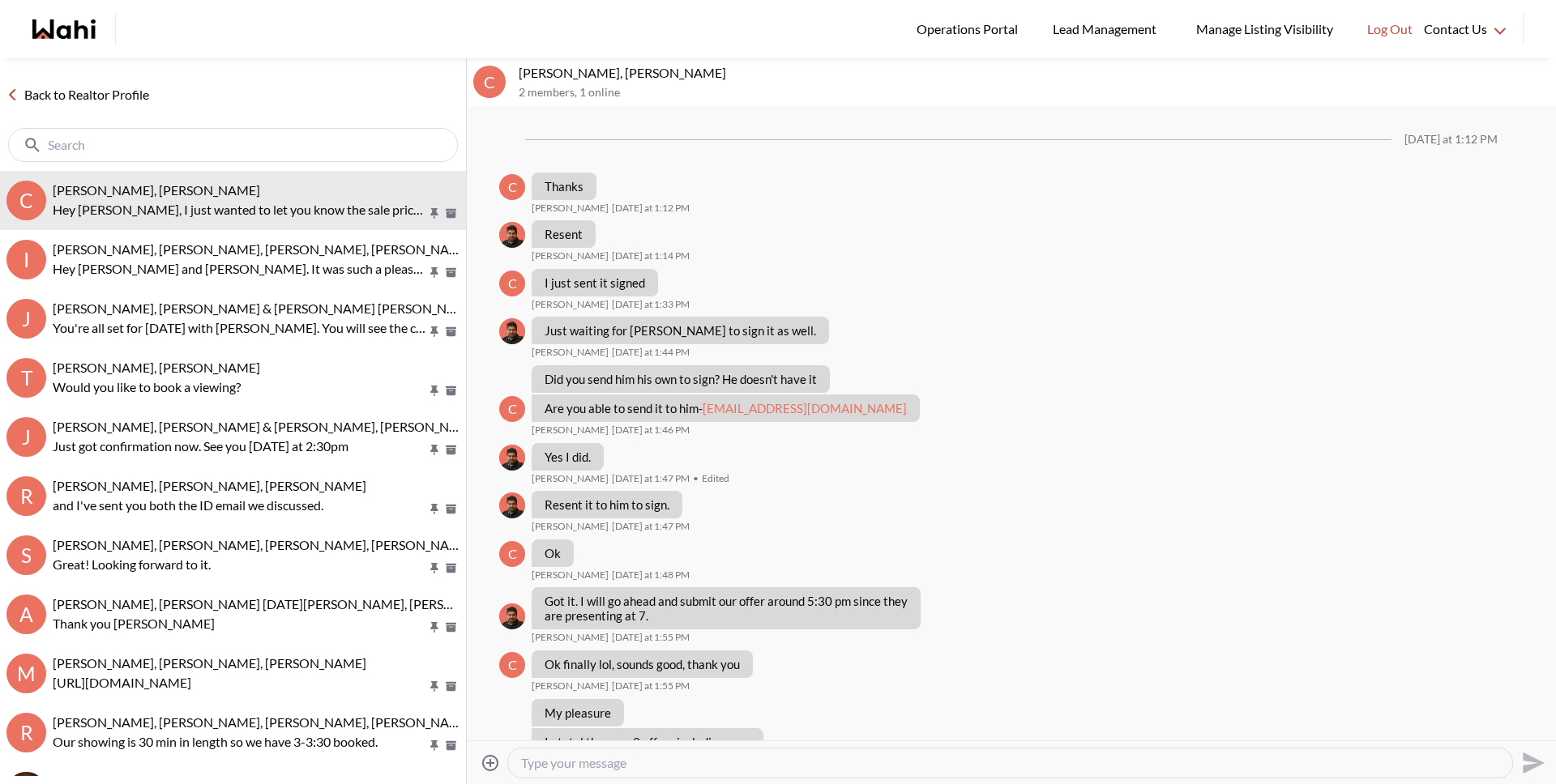
scroll to position [776, 0]
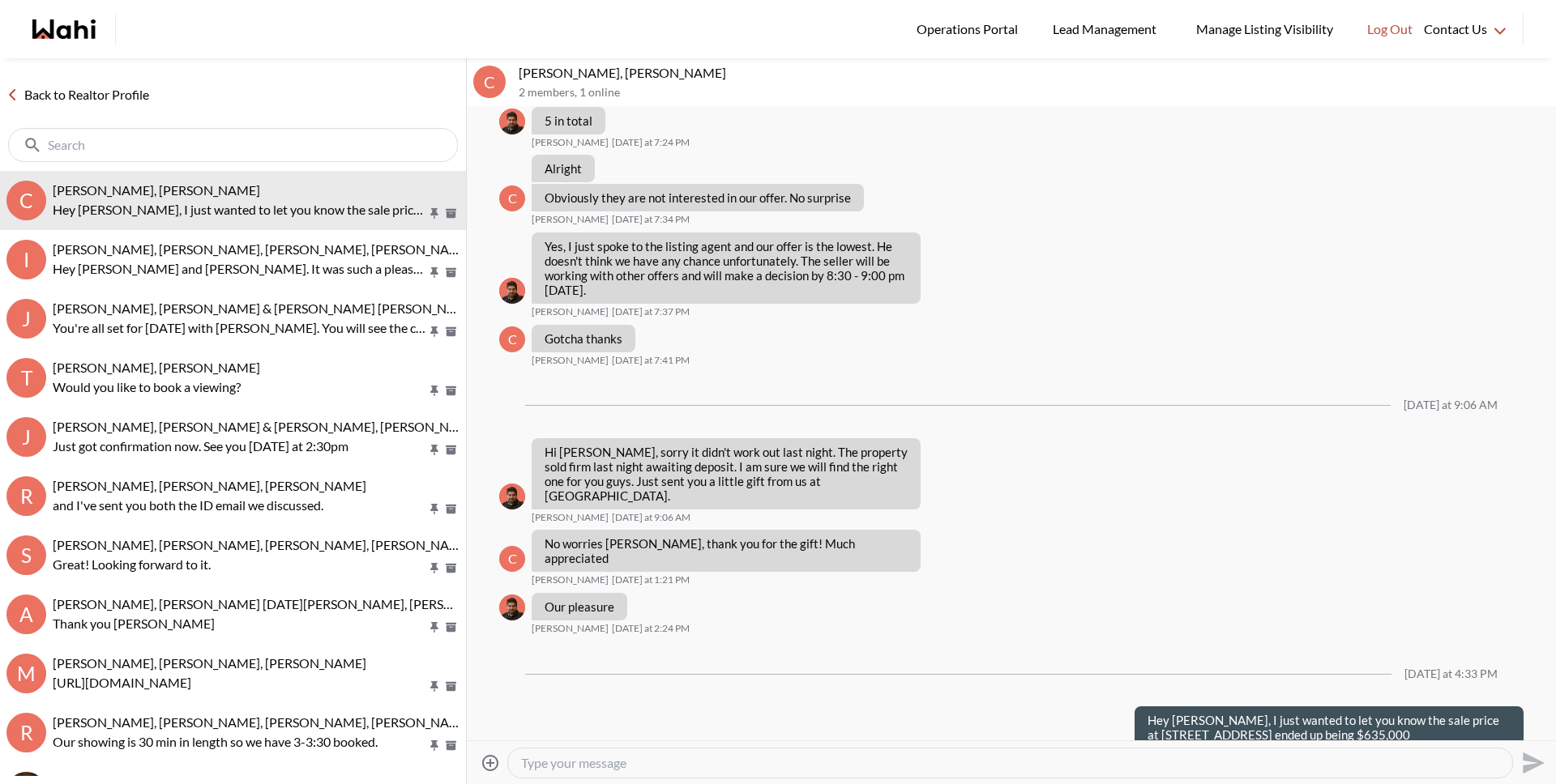
click at [94, 94] on link "Back to Realtor Profile" at bounding box center [77, 95] width 155 height 21
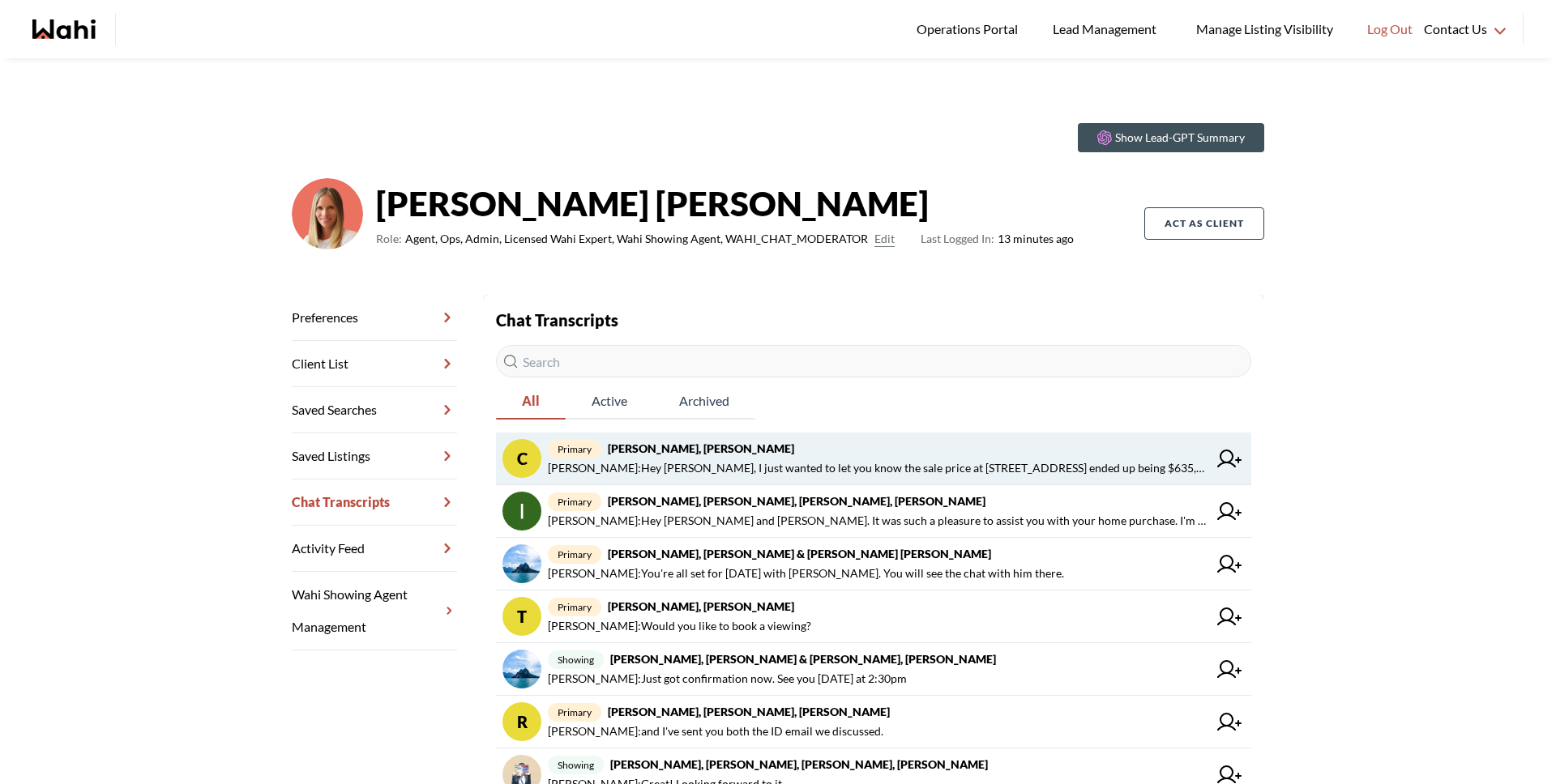
click at [659, 453] on strong "[PERSON_NAME], [PERSON_NAME]" at bounding box center [700, 448] width 186 height 14
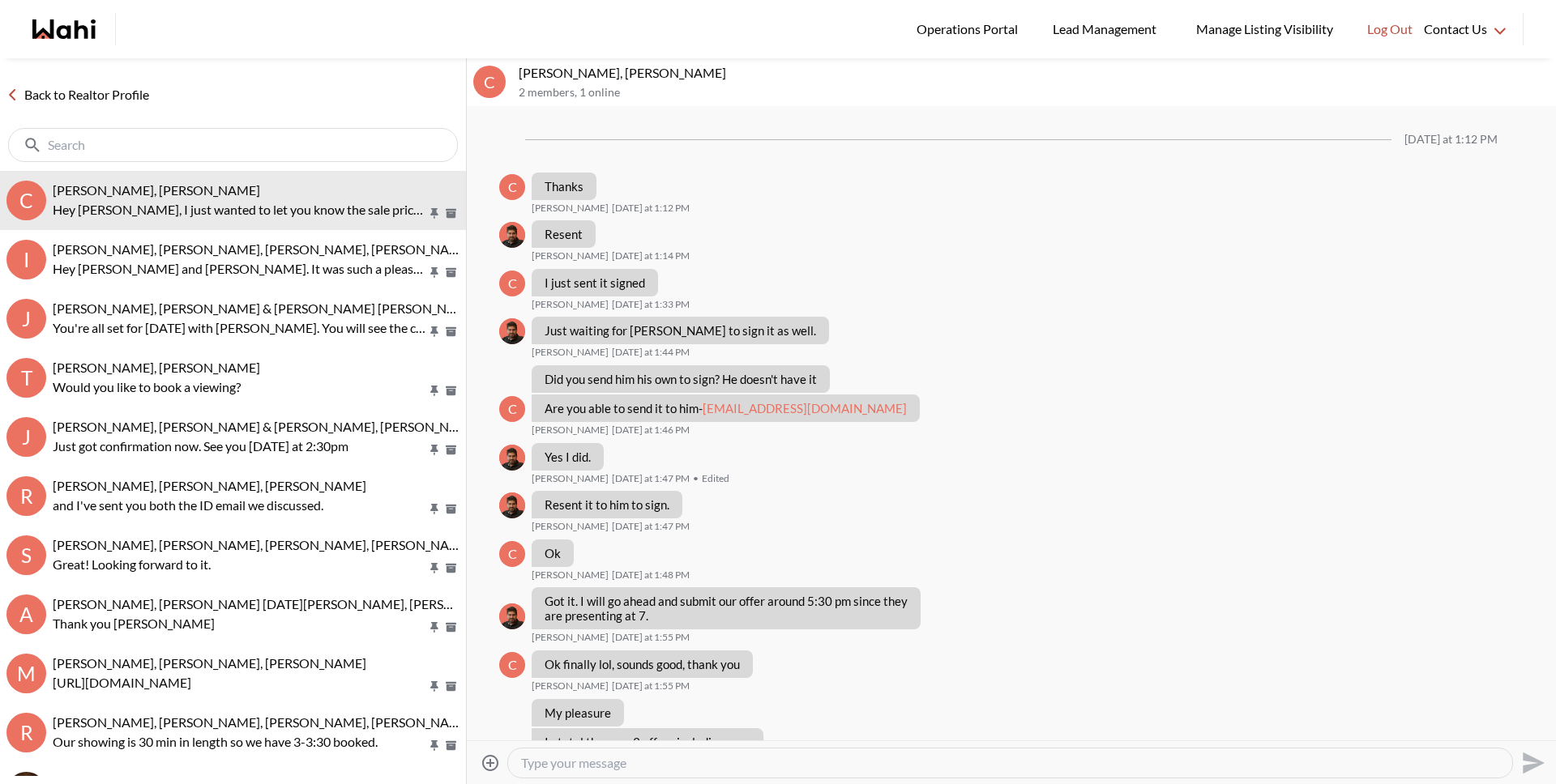
scroll to position [776, 0]
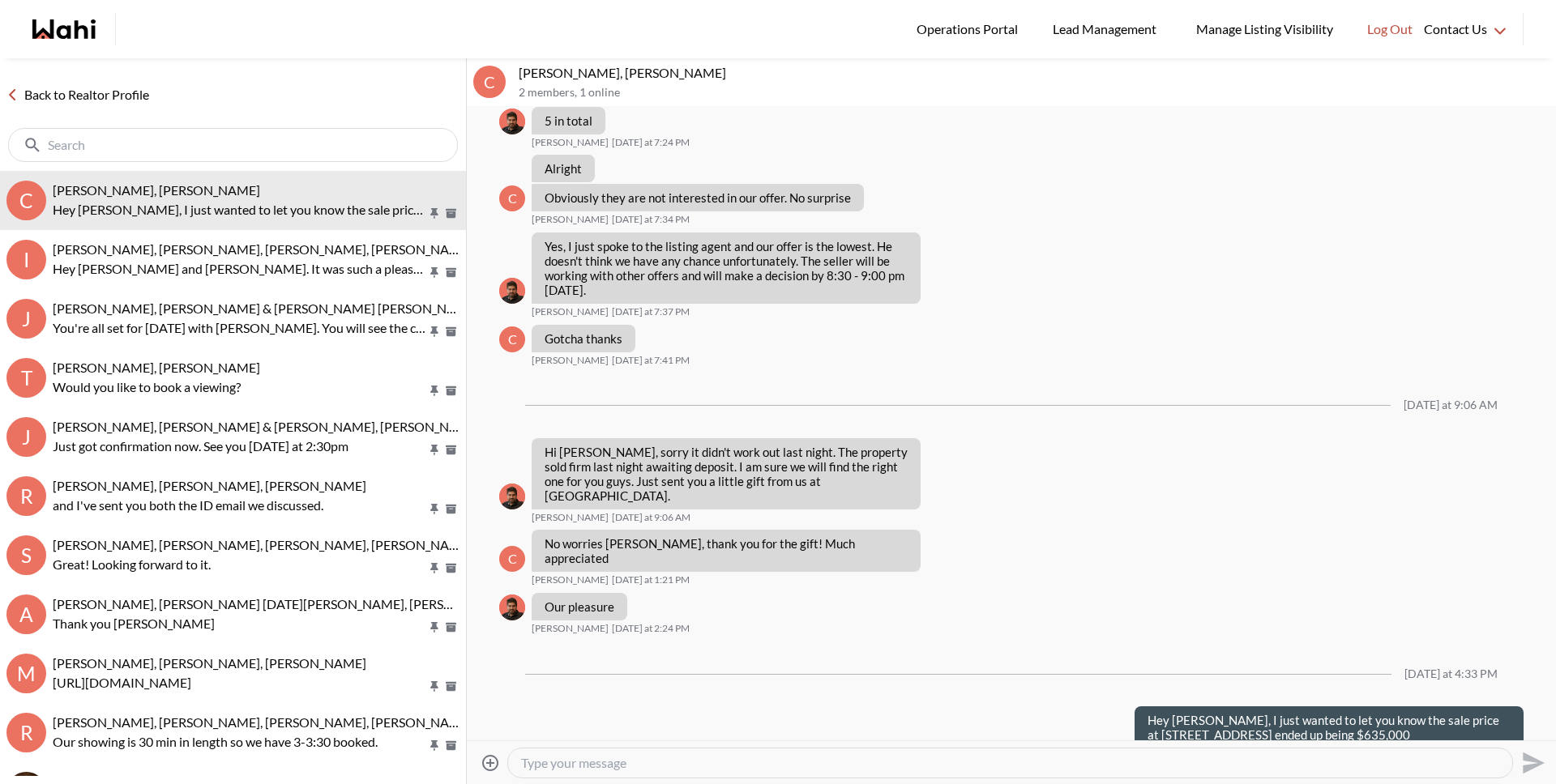
click at [134, 89] on link "Back to Realtor Profile" at bounding box center [77, 95] width 155 height 21
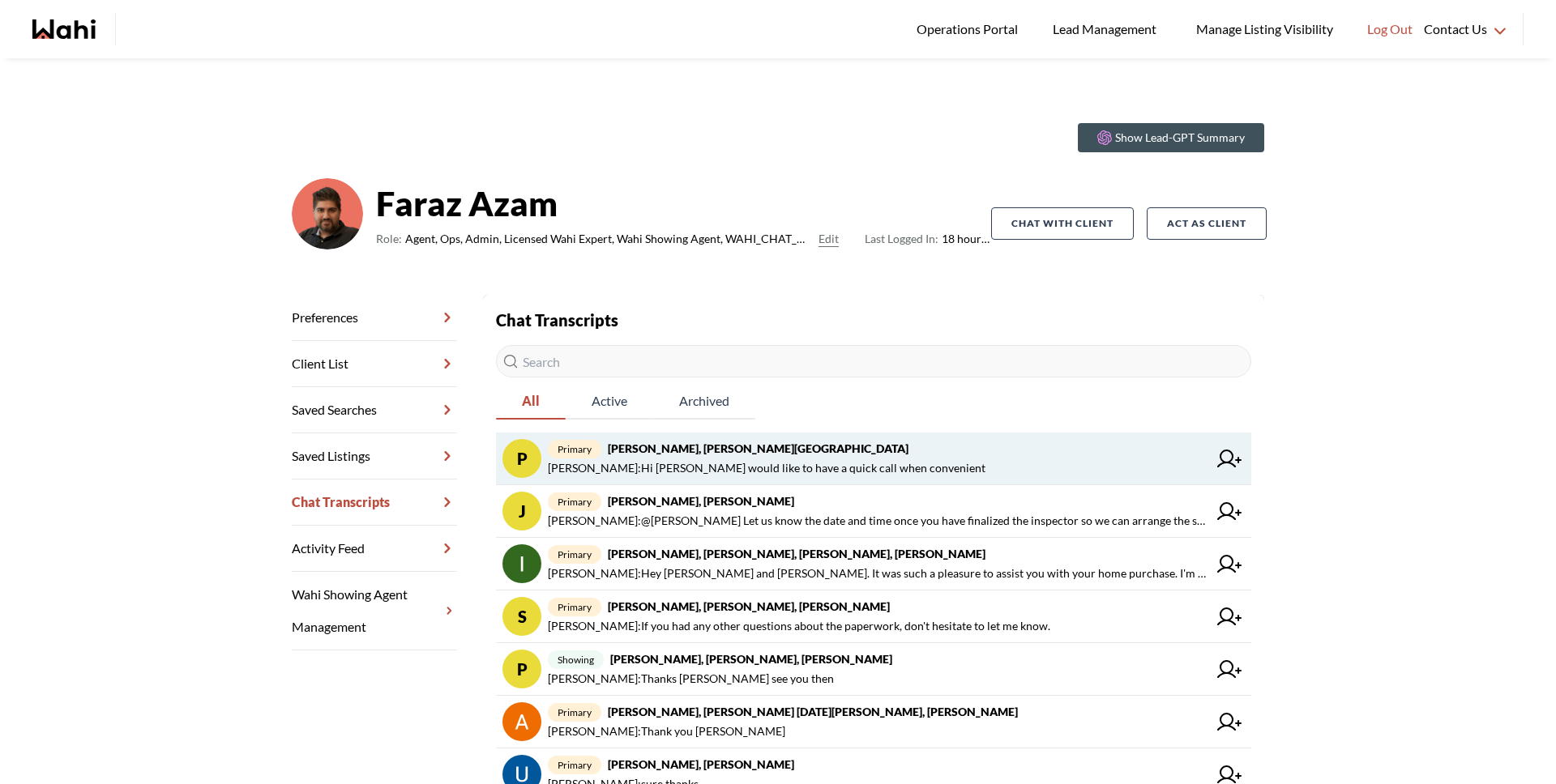
click at [872, 447] on span "primary [PERSON_NAME], [PERSON_NAME][GEOGRAPHIC_DATA]" at bounding box center [878, 448] width 660 height 19
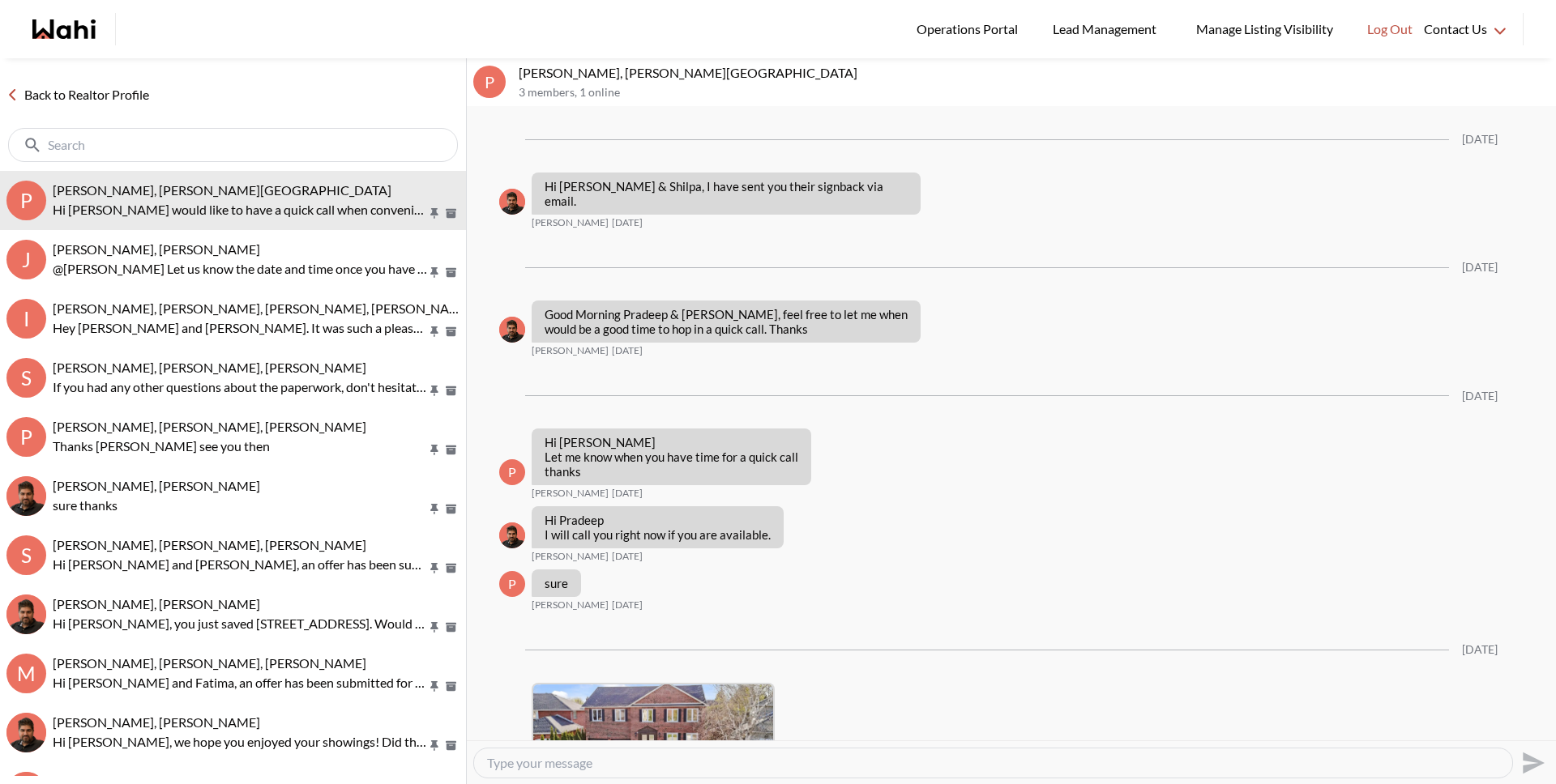
scroll to position [2212, 0]
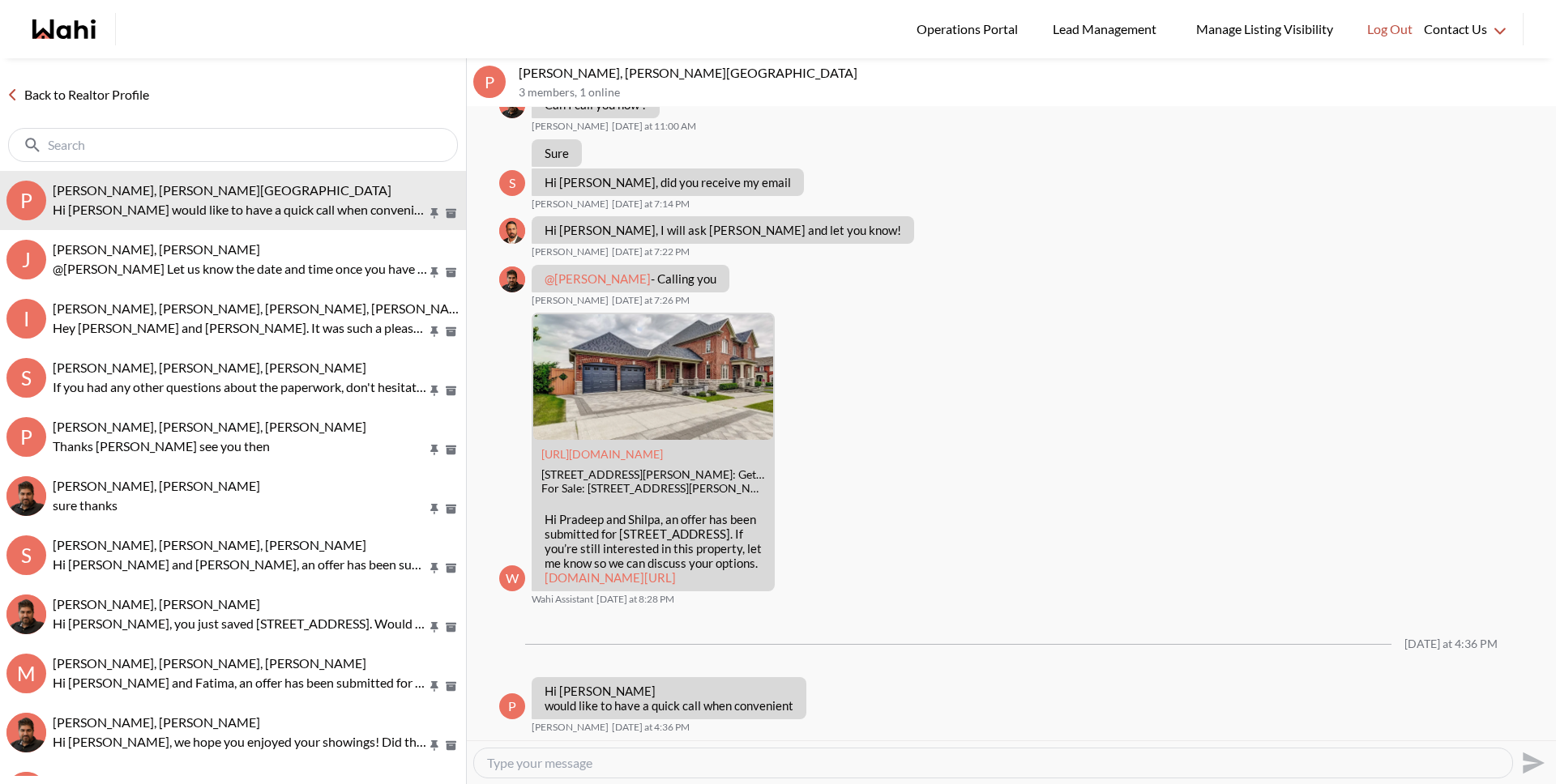
click at [758, 764] on textarea "Type your message" at bounding box center [993, 763] width 1012 height 16
click at [758, 765] on textarea "Type your message" at bounding box center [993, 763] width 1012 height 16
type textarea "Hi Pradeep. Are you free now I can give you a call?"
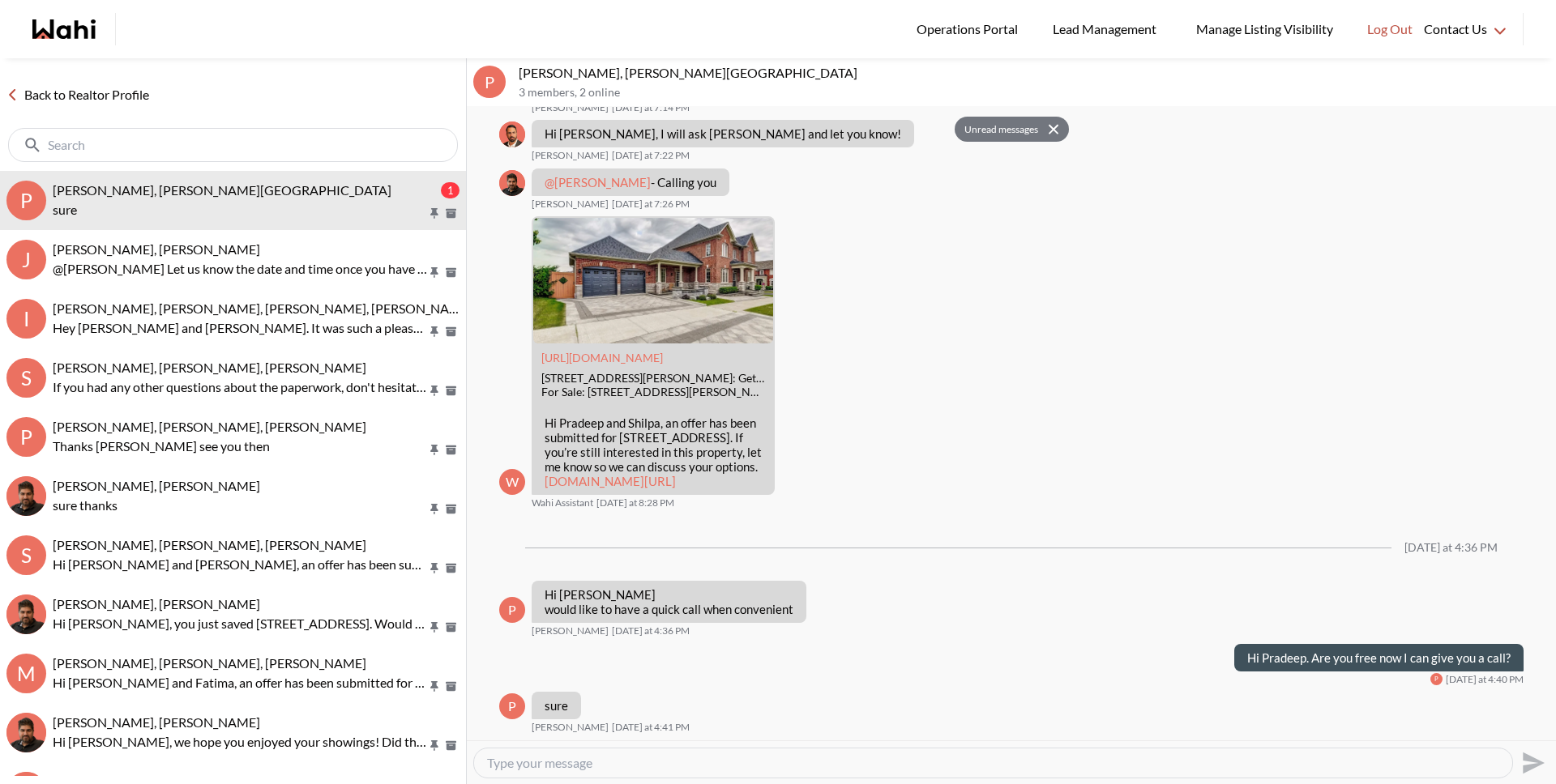
scroll to position [2309, 0]
click at [659, 763] on textarea "Type your message" at bounding box center [993, 763] width 1012 height 16
click at [690, 751] on div "Hi" at bounding box center [994, 763] width 1038 height 29
click at [687, 759] on textarea "Hi" at bounding box center [993, 763] width 1012 height 16
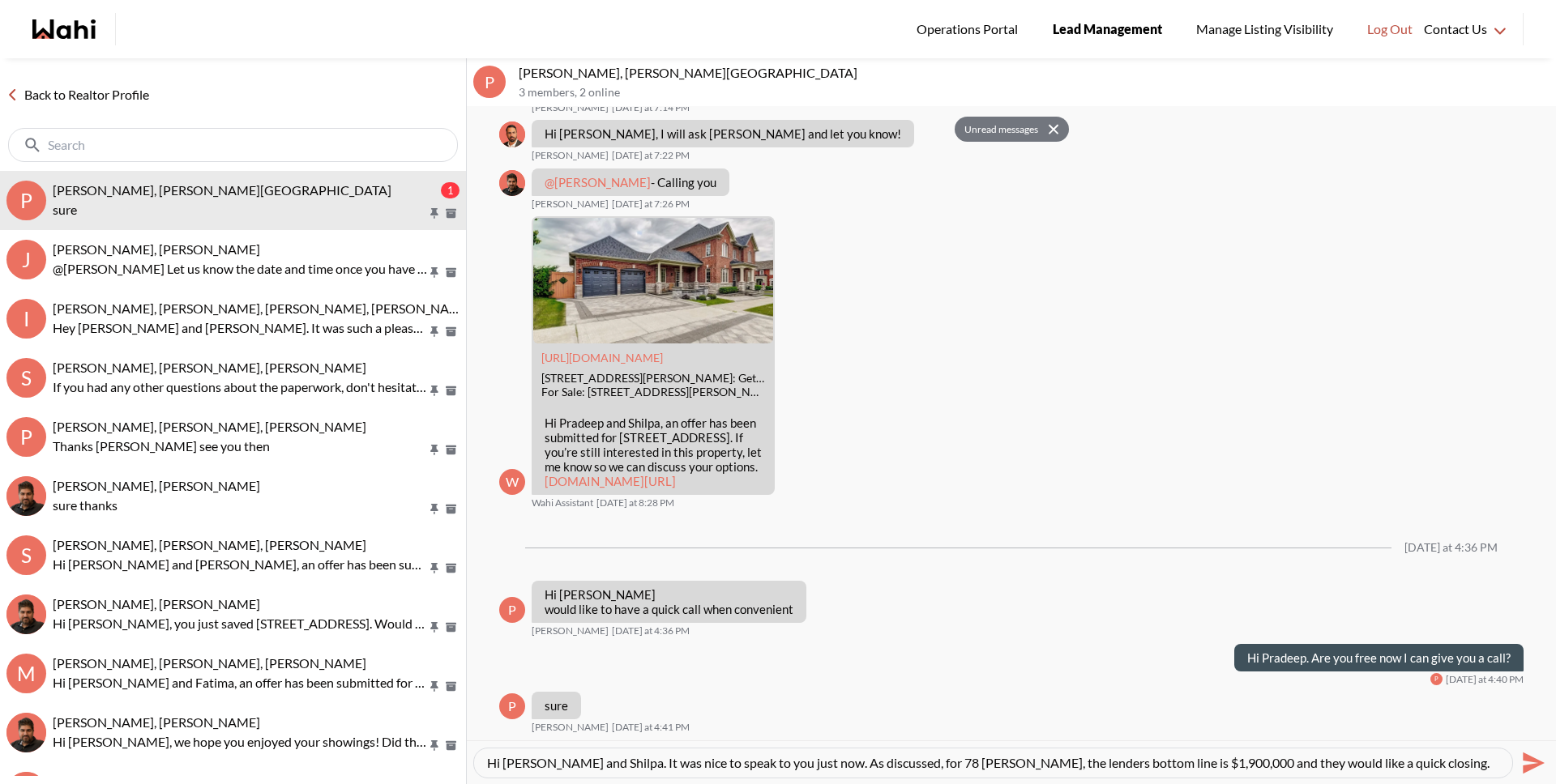
scroll to position [16, 0]
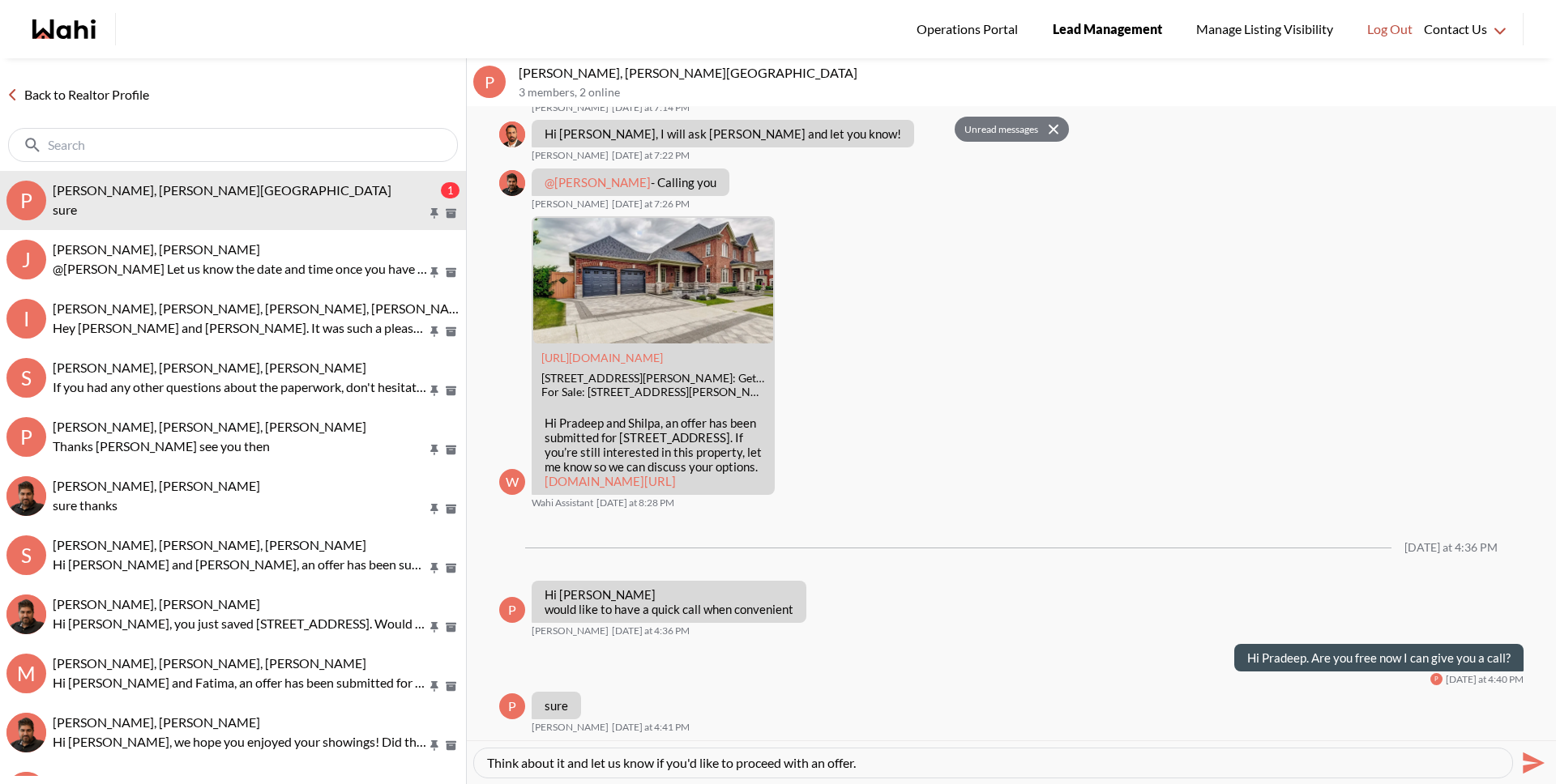
type textarea "Hi Pradeep and Shilpa. It was nice to speak to you just now. As discussed, for …"
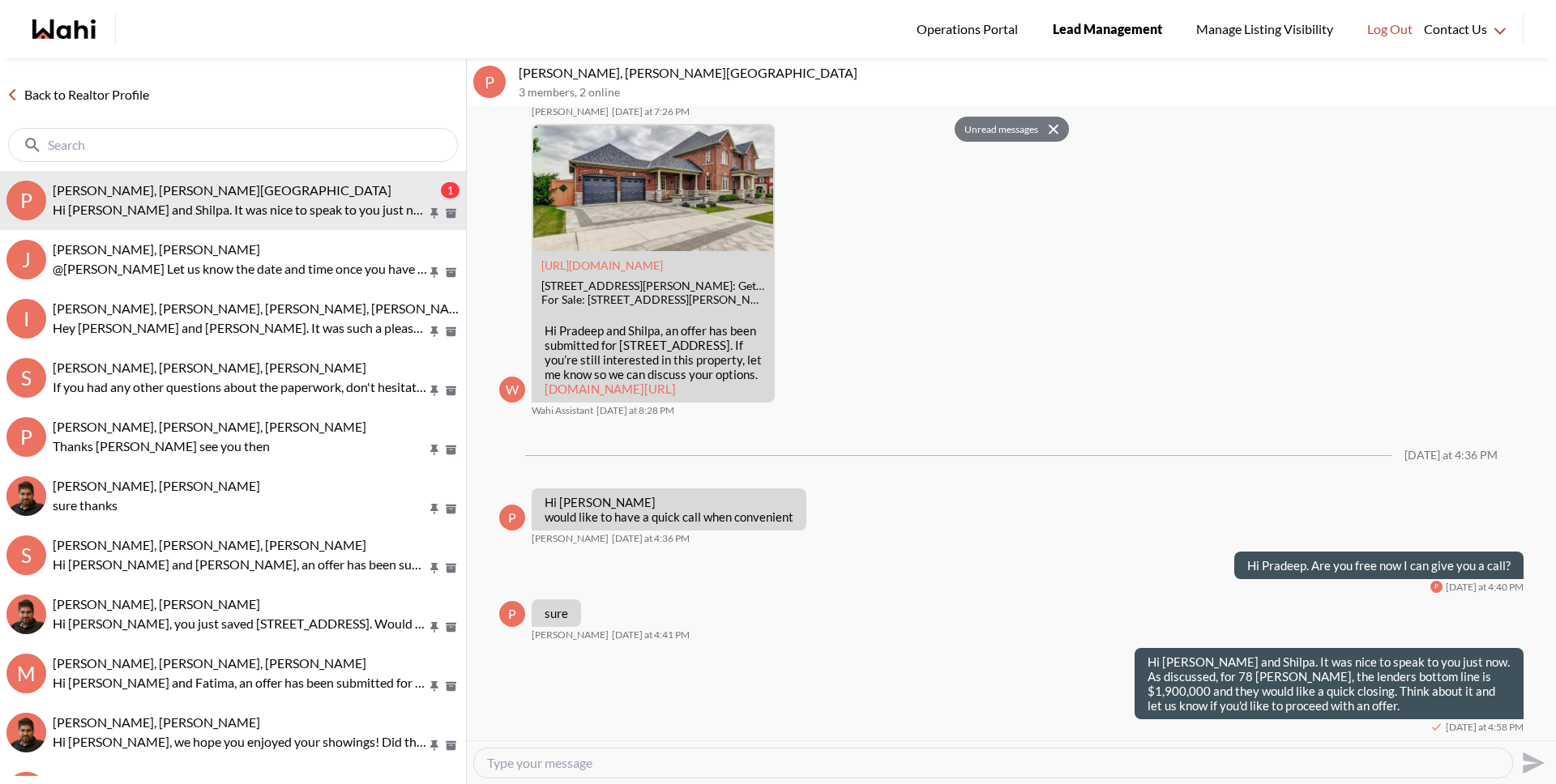
type textarea "I"
click at [622, 766] on textarea "As for 52 Wooten Way, unfortuantely they're not" at bounding box center [993, 763] width 1012 height 16
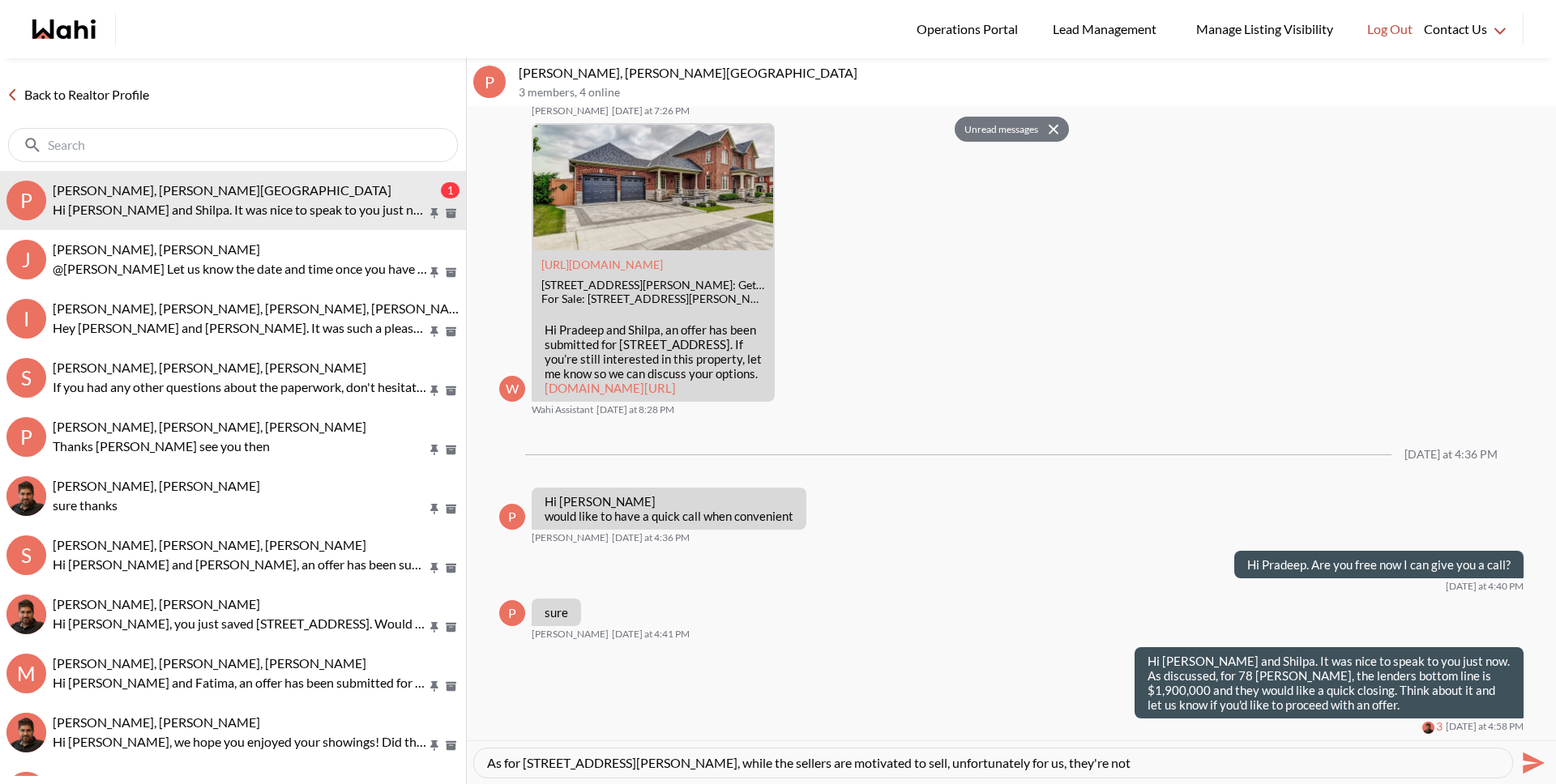
click at [1044, 767] on textarea "As for 52 Wooten Way, while the sellers are motivated to sell, unfortunately fo…" at bounding box center [993, 763] width 1012 height 16
type textarea "As for 52 Wooten Way, while the sellers are motivated to sell, unfortunately fo…"
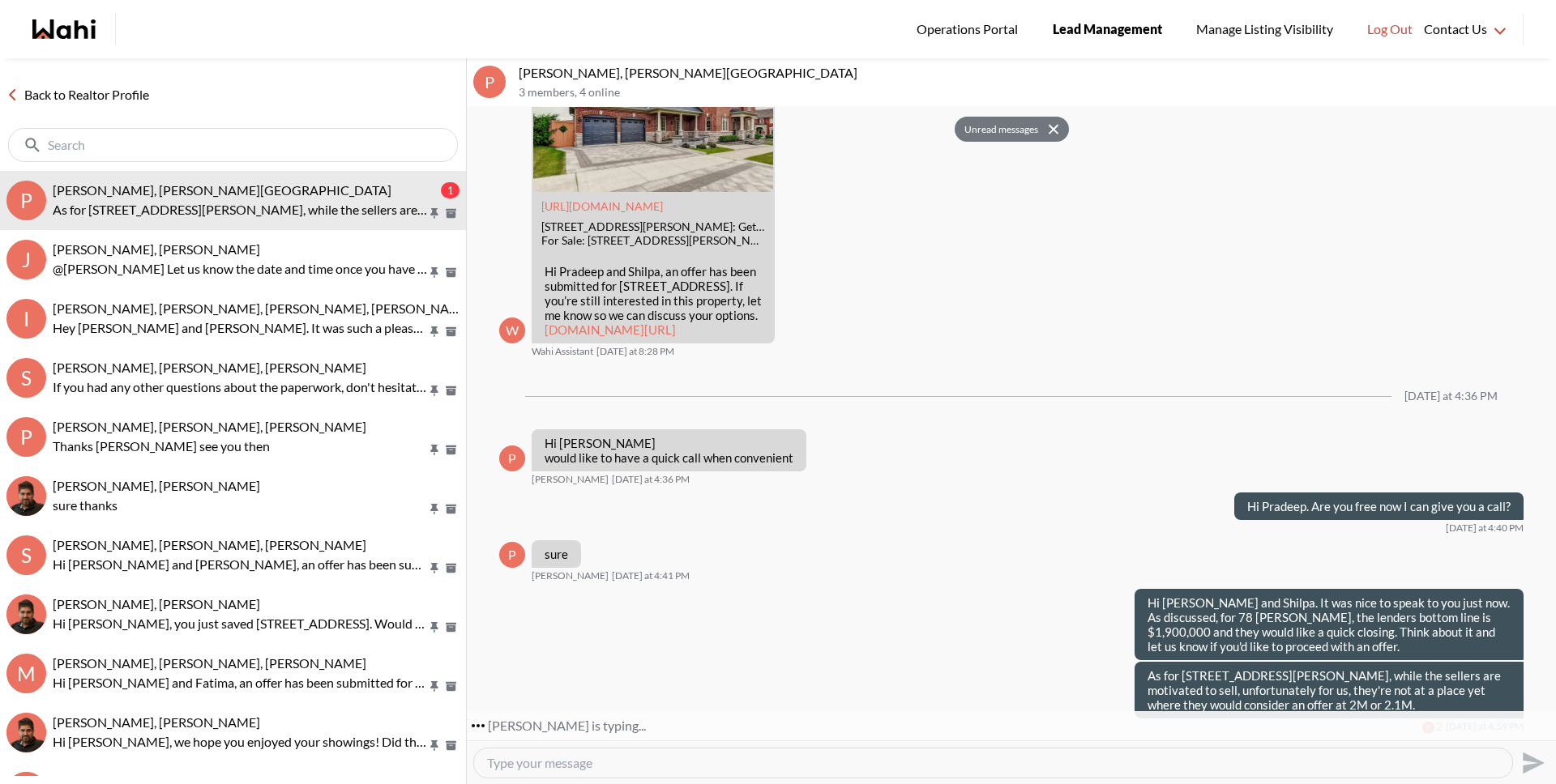
scroll to position [2508, 0]
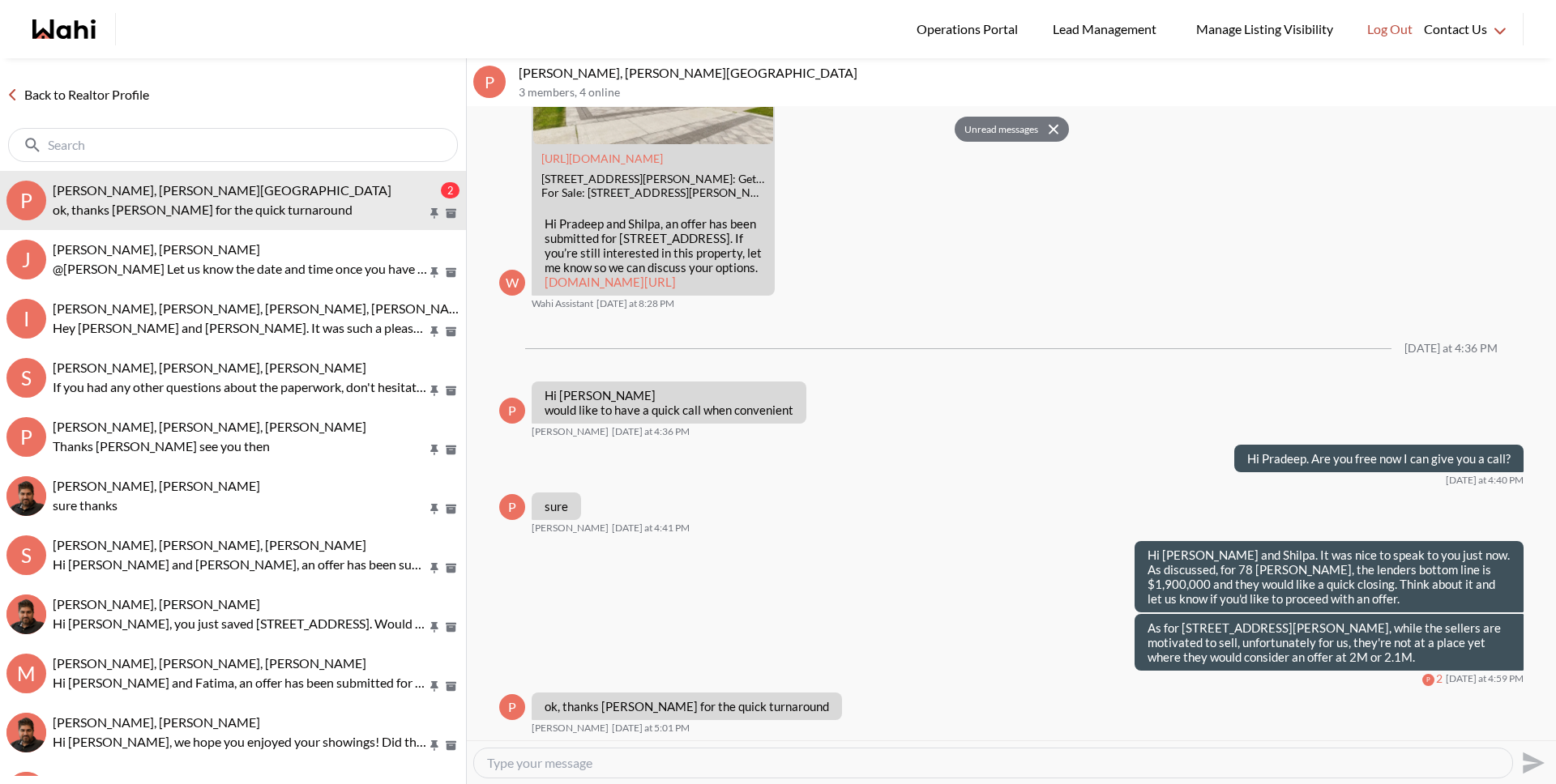
click at [755, 769] on textarea "Type your message" at bounding box center [993, 763] width 1012 height 16
type textarea "My pleasure."
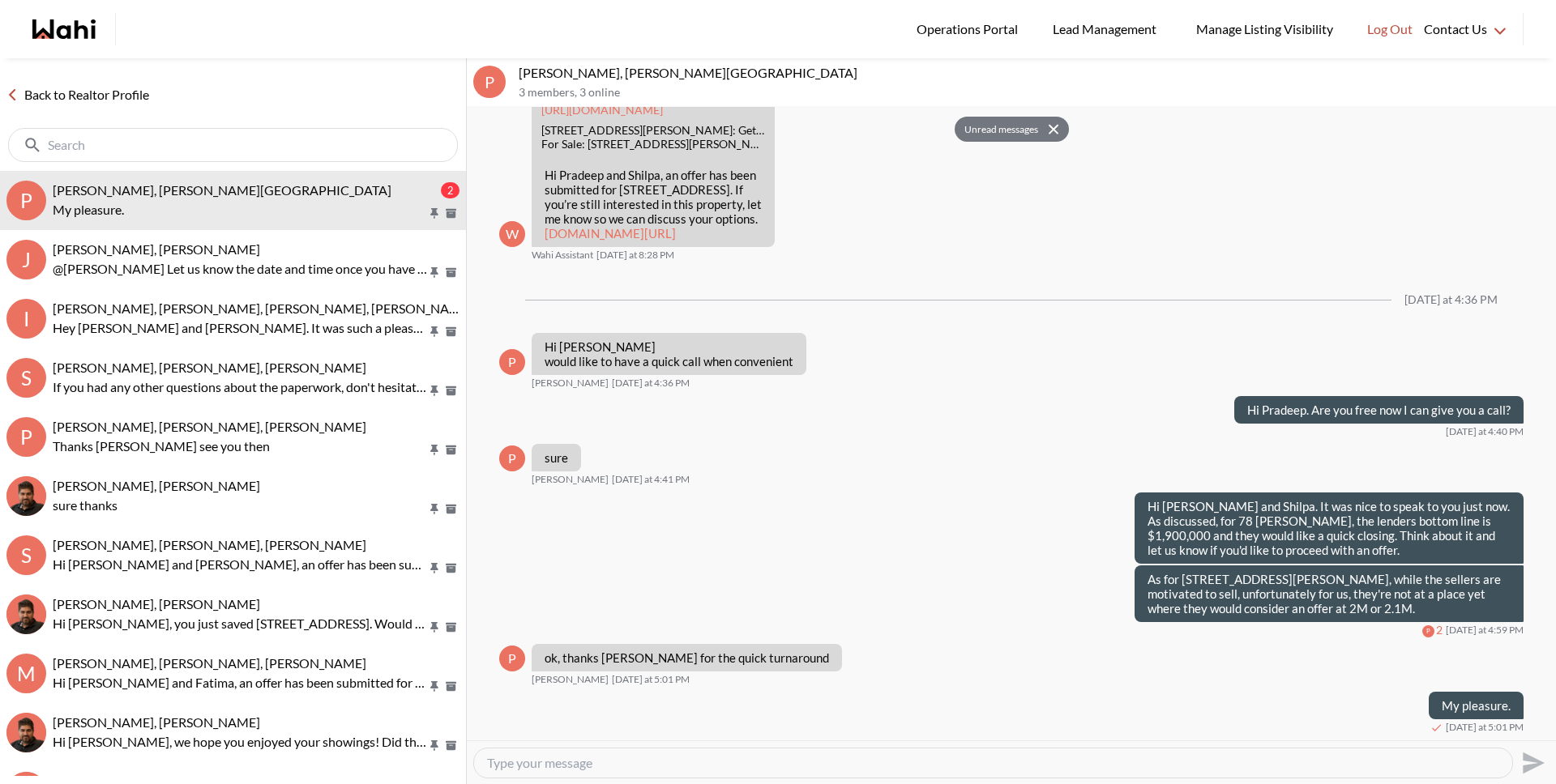
scroll to position [2556, 0]
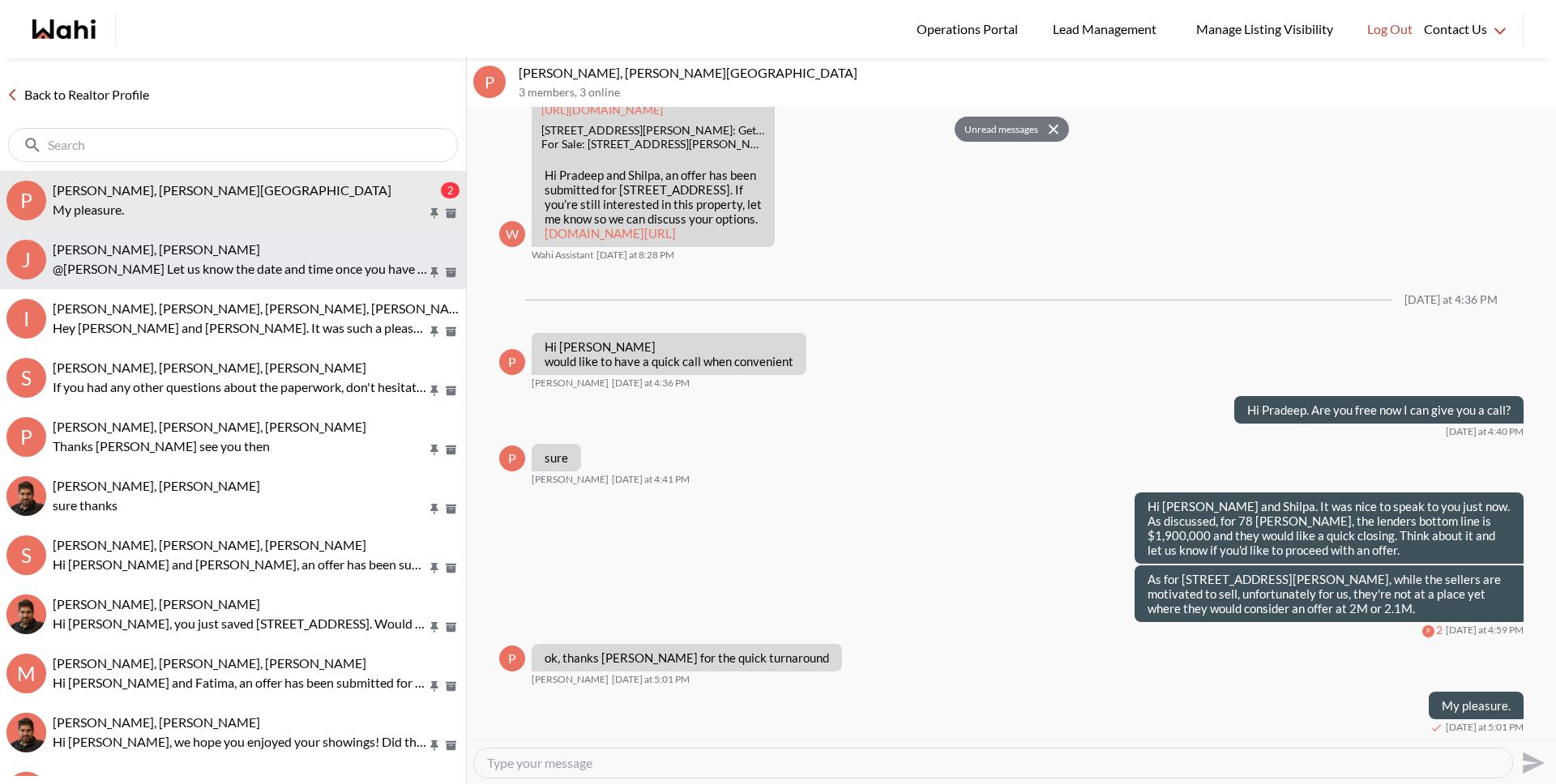
click at [273, 245] on div "[PERSON_NAME], [PERSON_NAME]" at bounding box center [257, 249] width 407 height 16
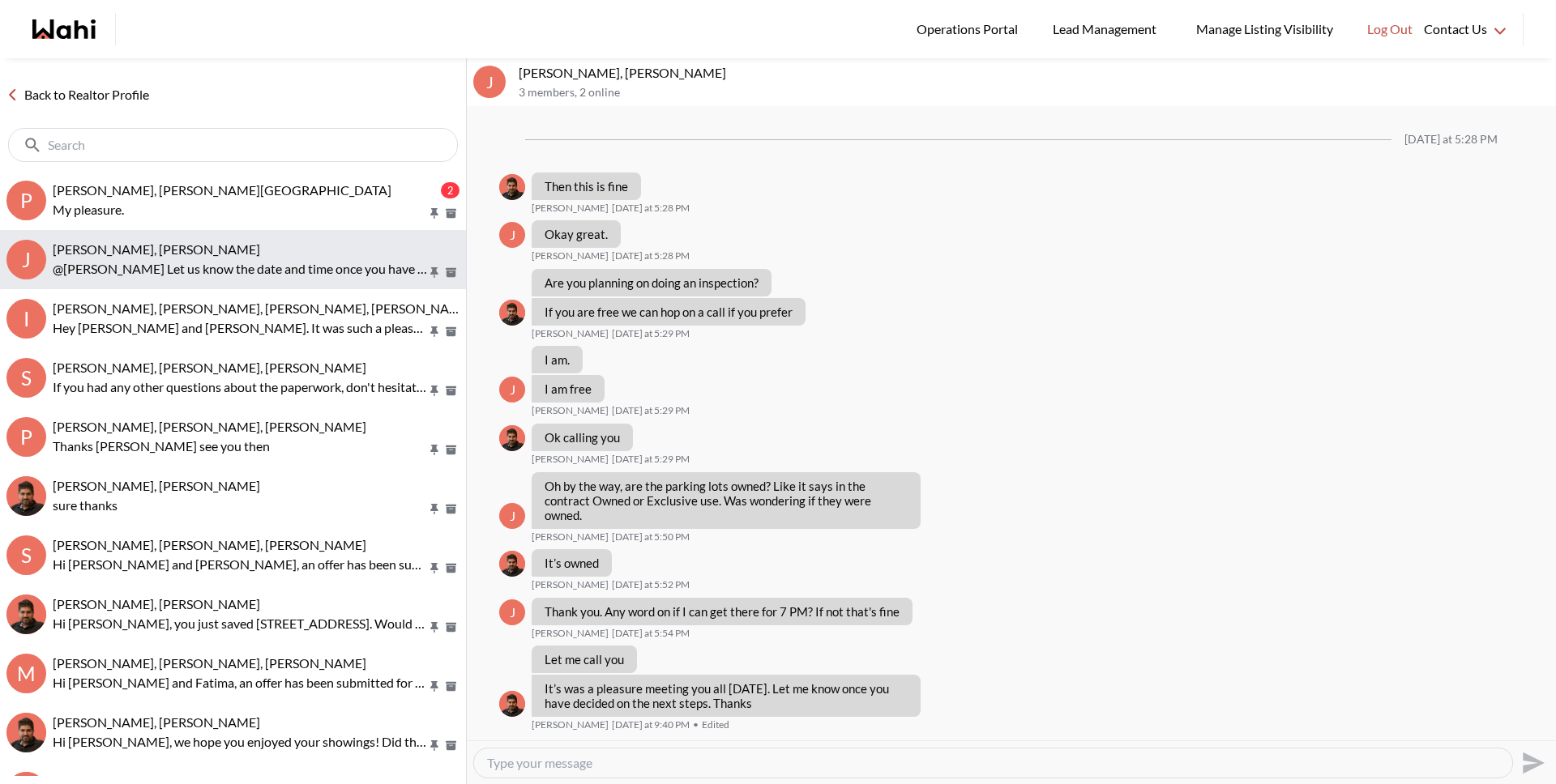
scroll to position [692, 0]
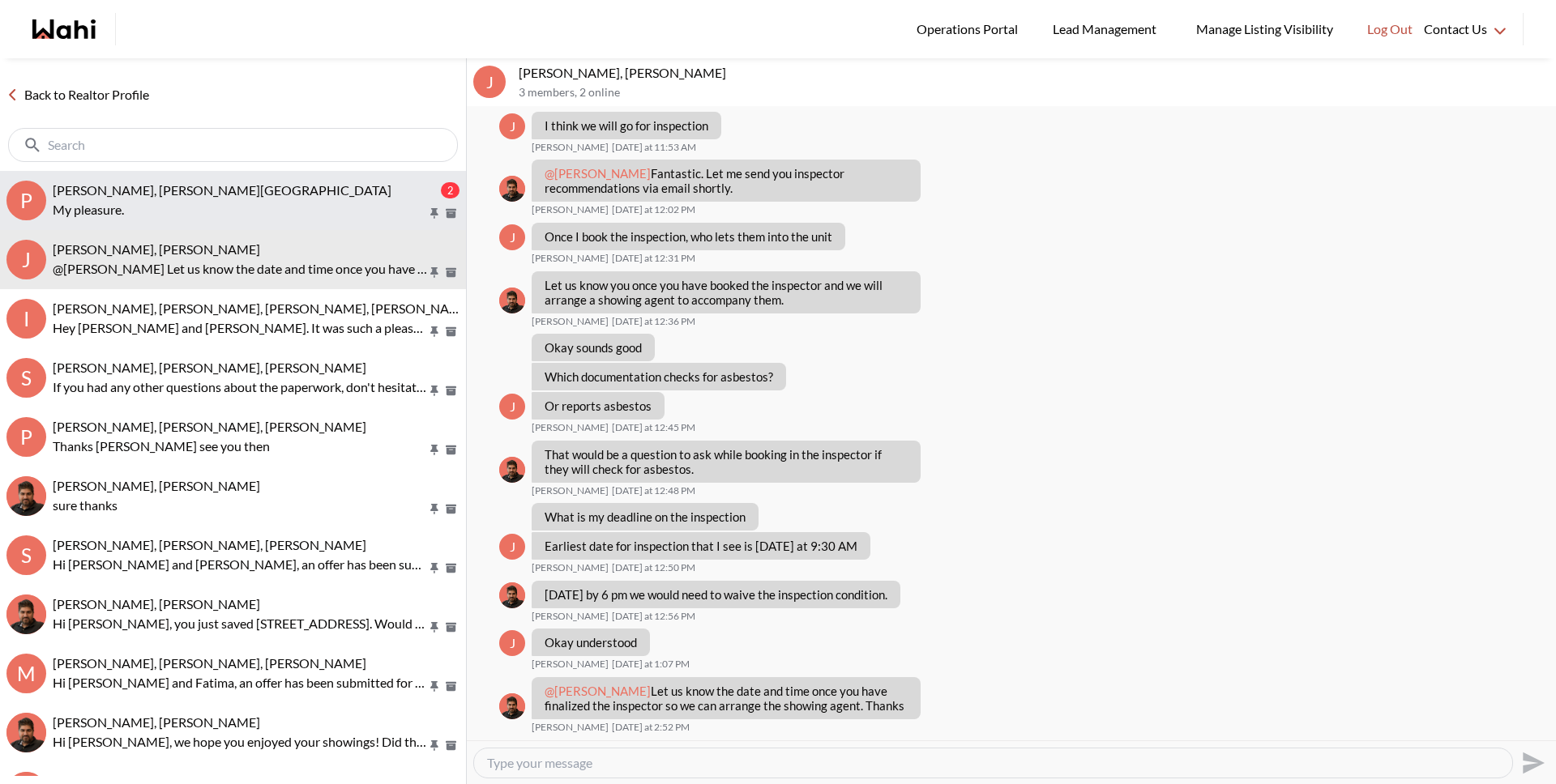
click at [262, 207] on p "My pleasure." at bounding box center [240, 210] width 374 height 19
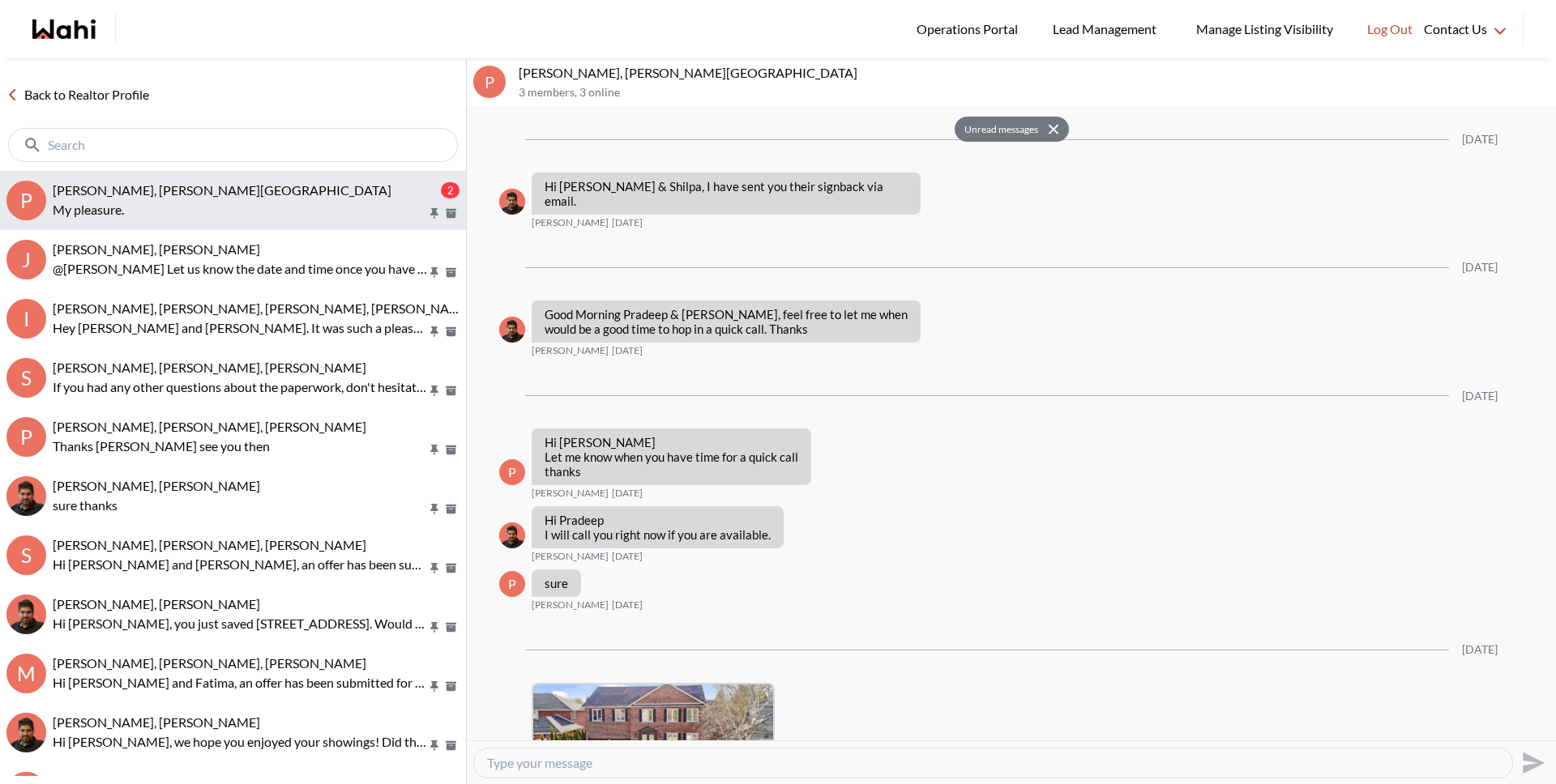
scroll to position [2556, 0]
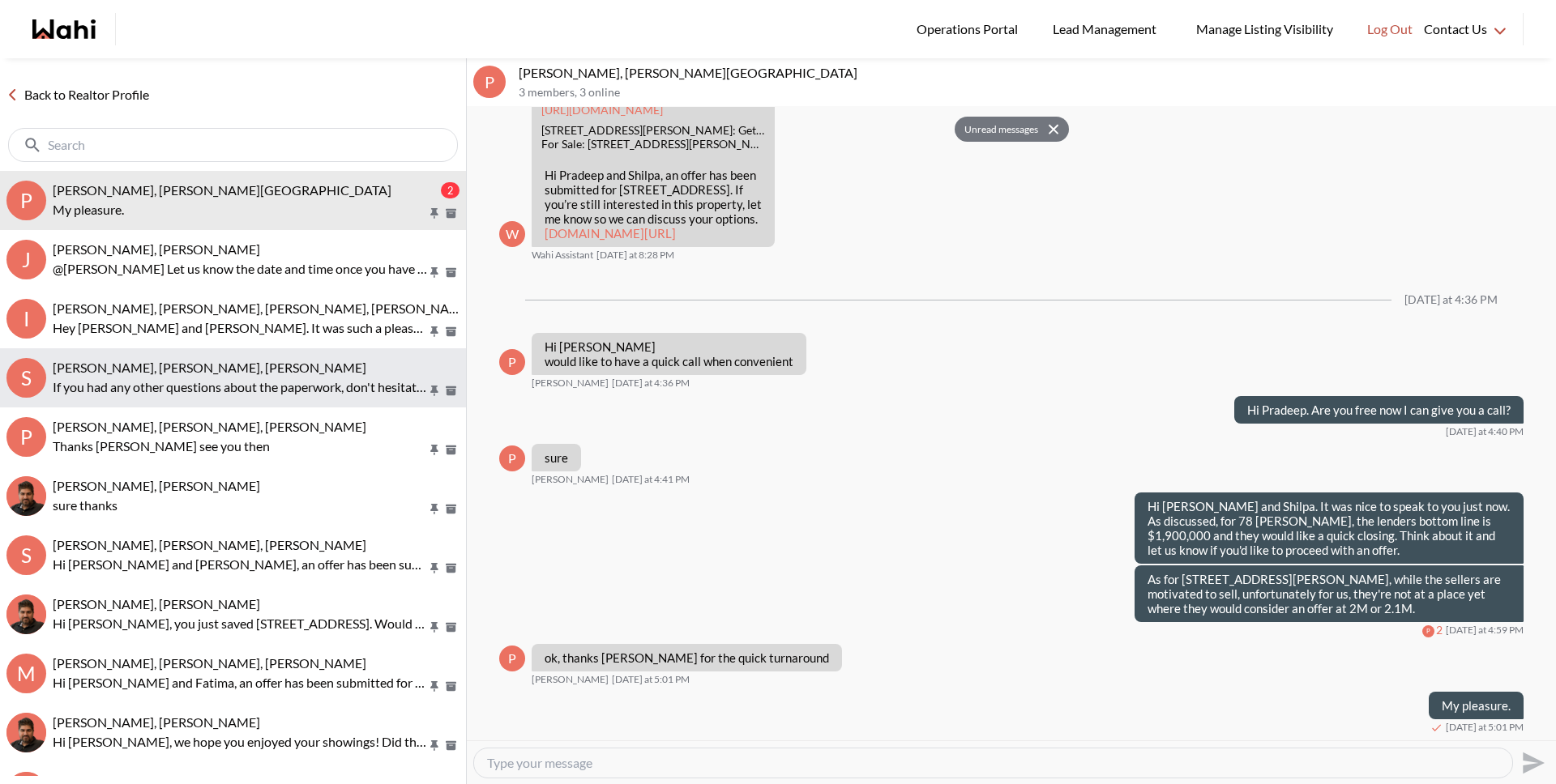
click at [205, 348] on button "S Stannette Lindsay, Rajesh Kumar, Faraz If you had any other questions about t…" at bounding box center [232, 377] width 466 height 59
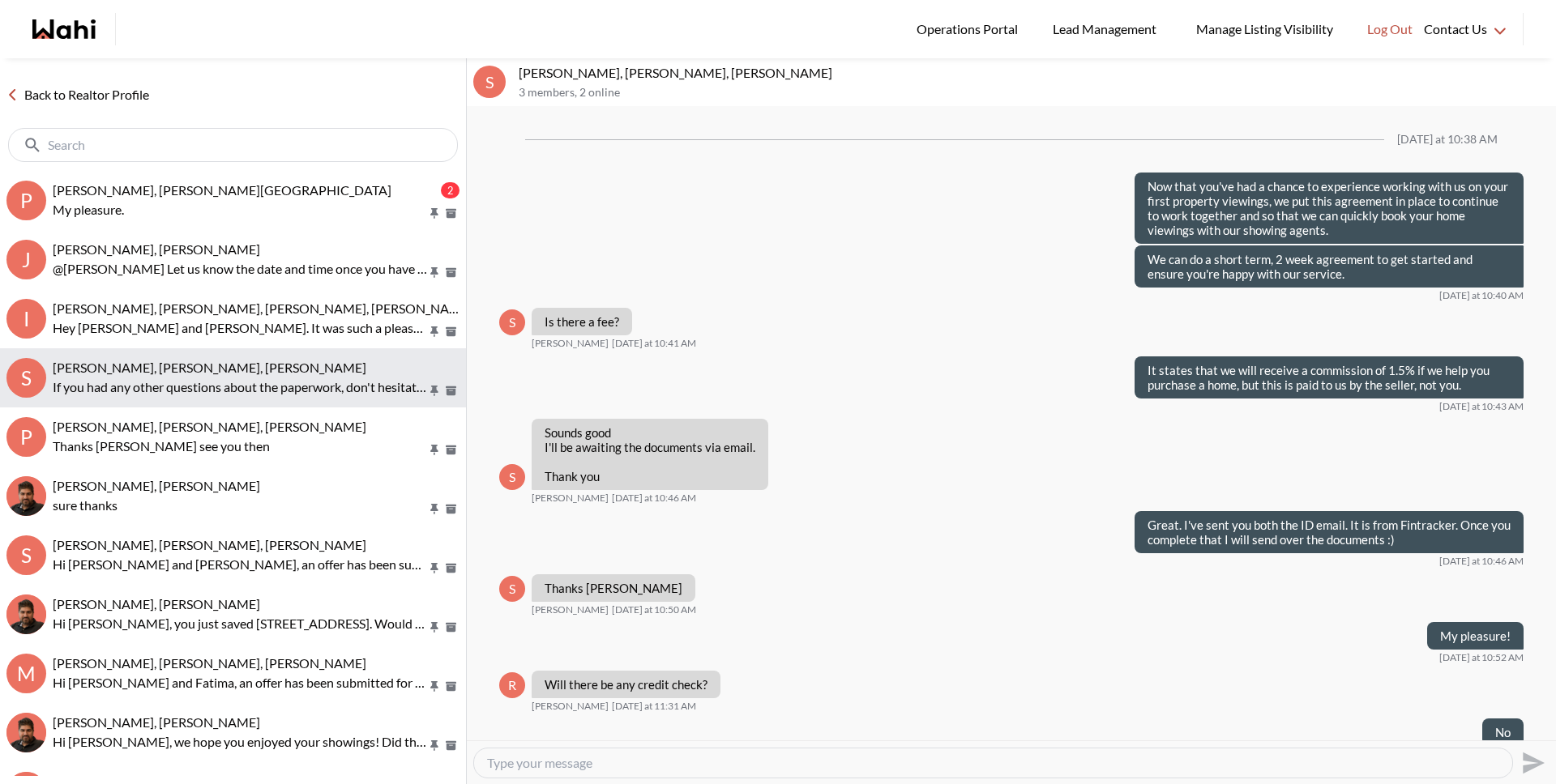
scroll to position [859, 0]
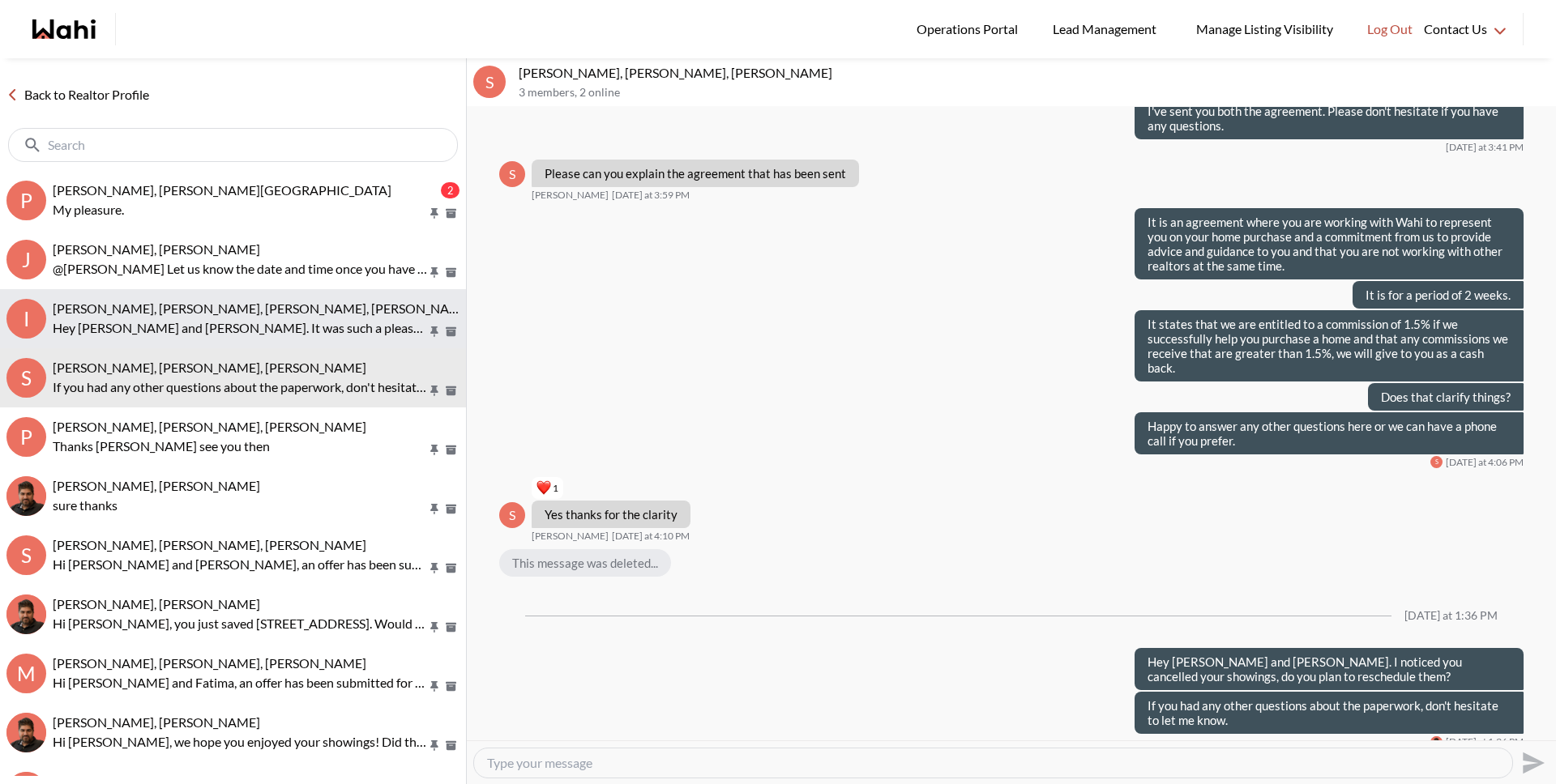
click at [205, 318] on p "Hey [PERSON_NAME] and [PERSON_NAME]. It was such a pleasure to assist you with …" at bounding box center [240, 328] width 374 height 19
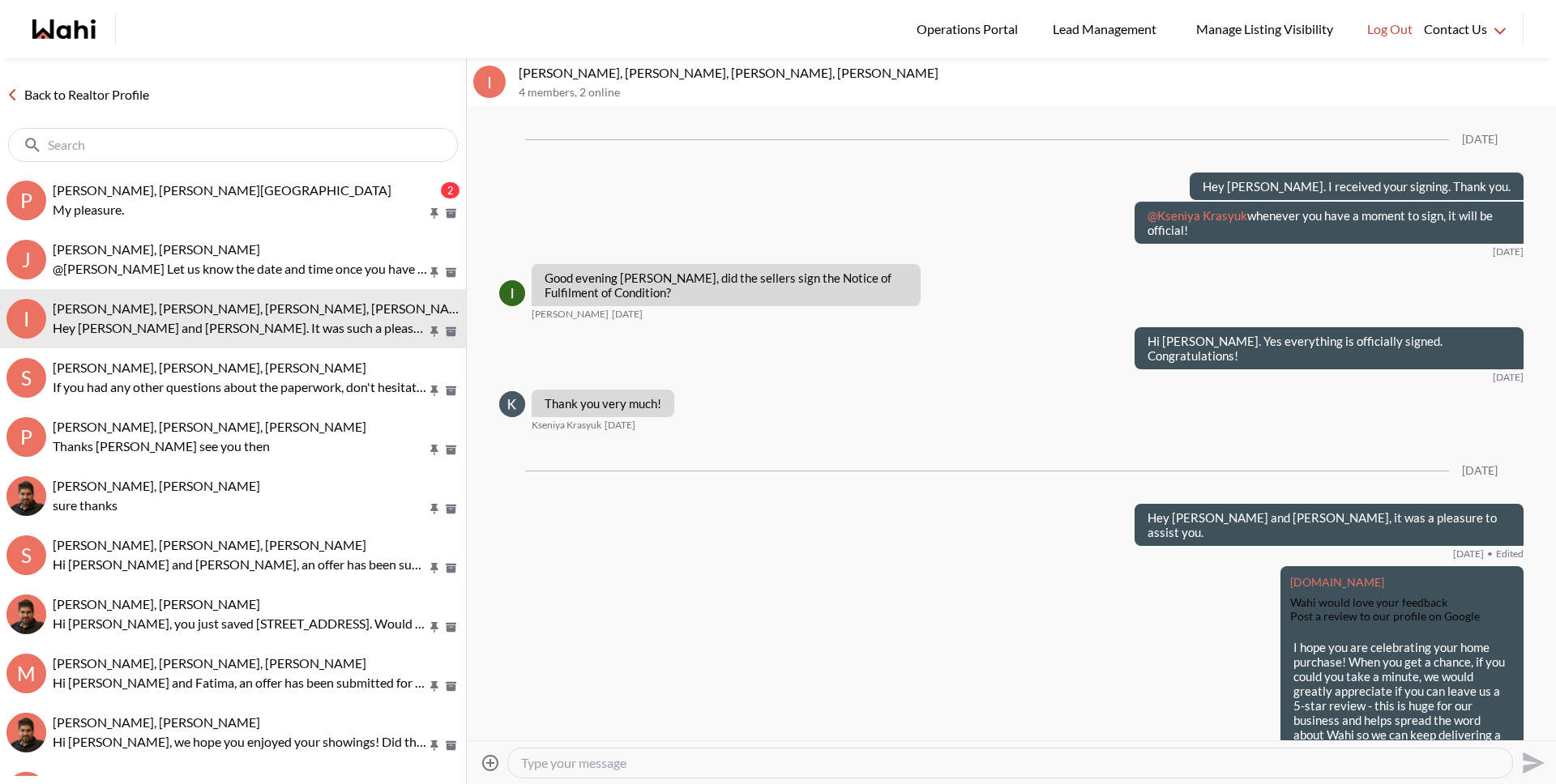
scroll to position [1763, 0]
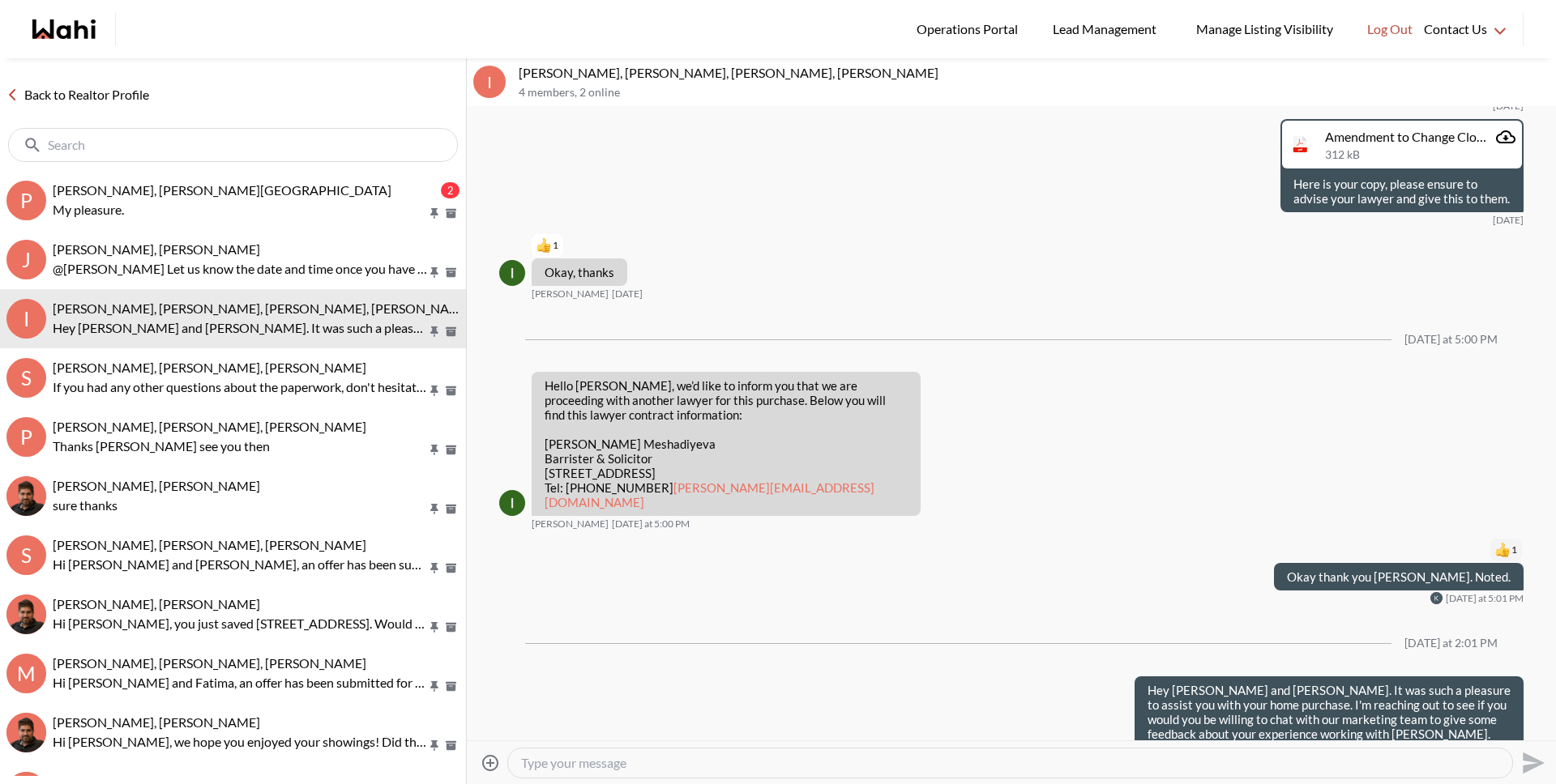
click at [127, 92] on link "Back to Realtor Profile" at bounding box center [77, 95] width 155 height 21
